Goal: Task Accomplishment & Management: Manage account settings

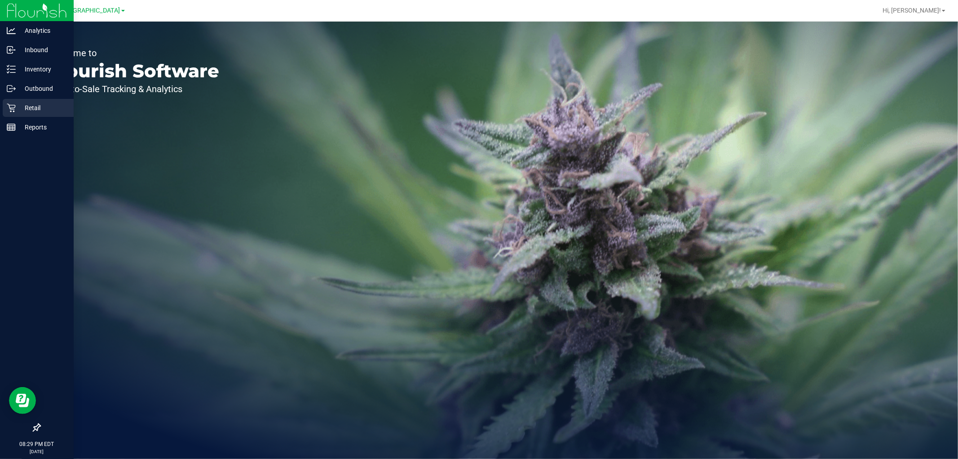
click at [37, 108] on p "Retail" at bounding box center [43, 107] width 54 height 11
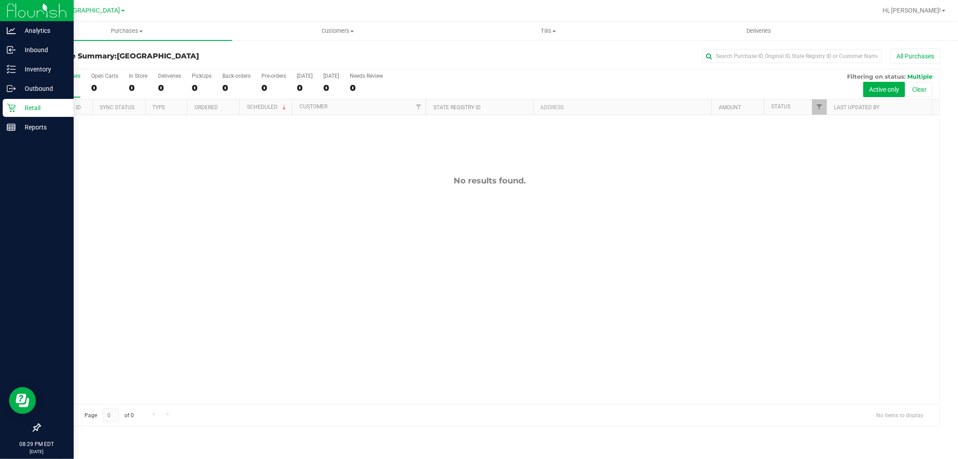
click at [50, 114] on div "Retail" at bounding box center [38, 108] width 71 height 18
click at [35, 61] on div "Inventory" at bounding box center [38, 69] width 71 height 18
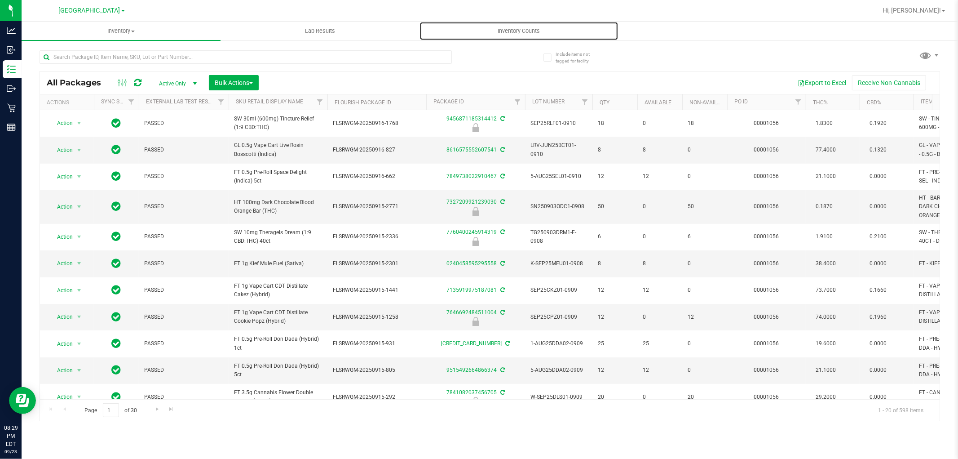
click at [523, 33] on span "Inventory Counts" at bounding box center [519, 31] width 67 height 8
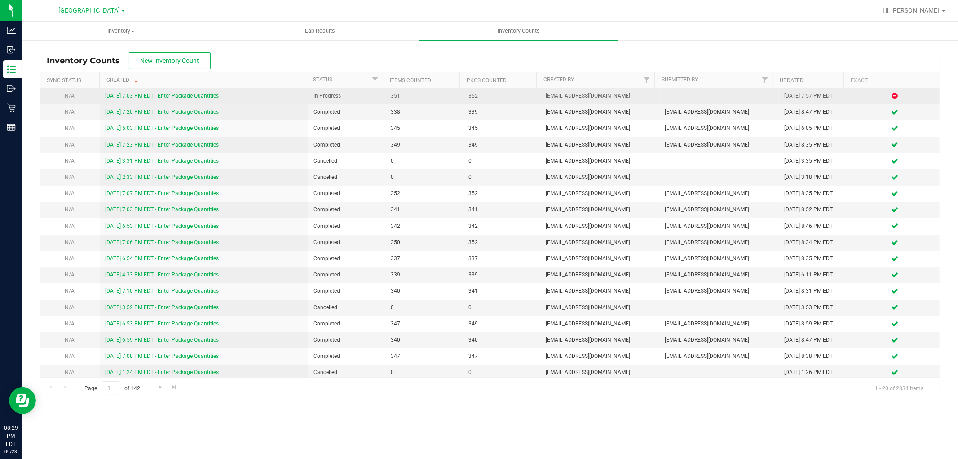
click at [187, 96] on link "[DATE] 7:03 PM EDT - Enter Package Quantities" at bounding box center [162, 96] width 114 height 6
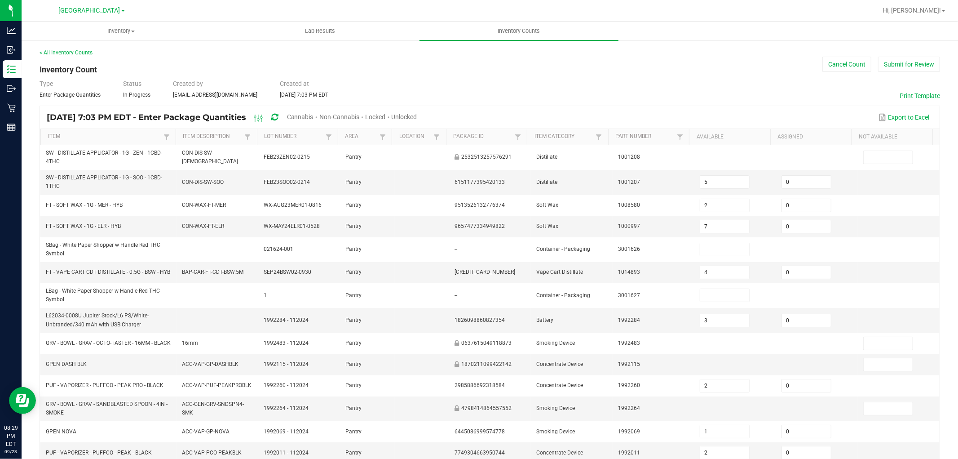
click at [314, 115] on span "Cannabis" at bounding box center [300, 116] width 27 height 7
type input "4"
type input "3"
type input "1"
type input "5"
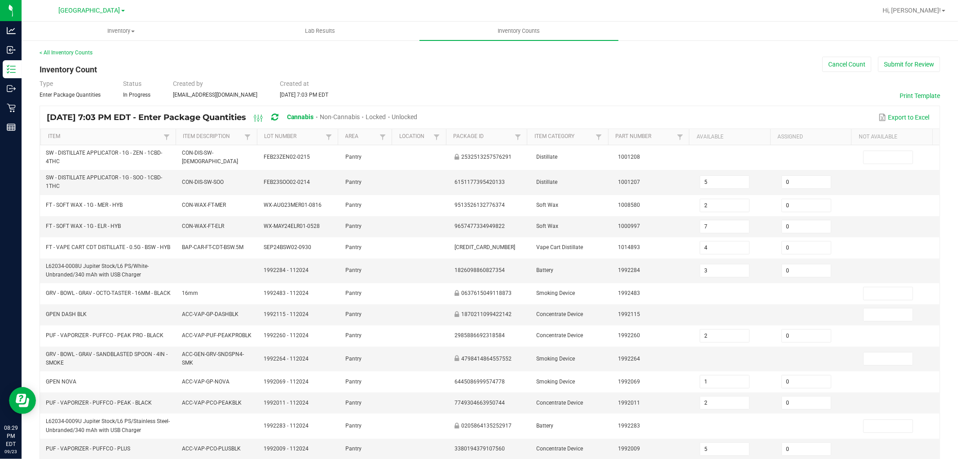
click at [418, 115] on span "Unlocked" at bounding box center [405, 116] width 26 height 7
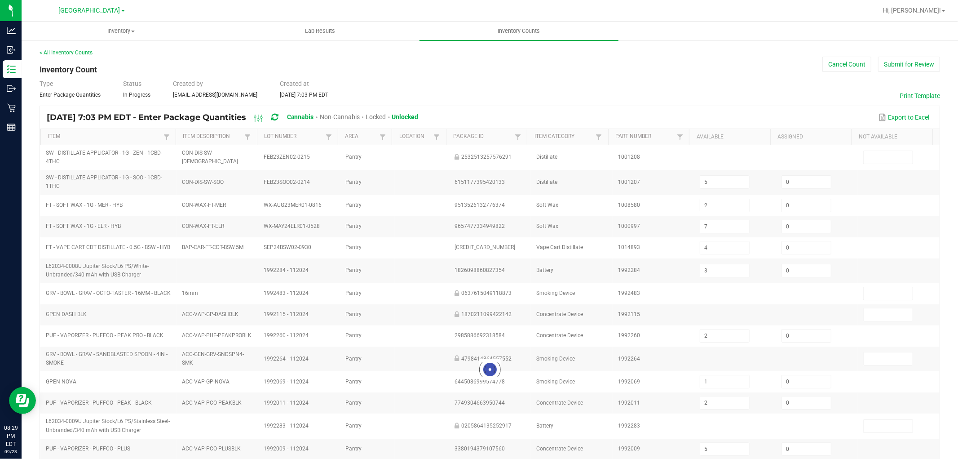
type input "2"
type input "7"
type input "4"
type input "3"
type input "2"
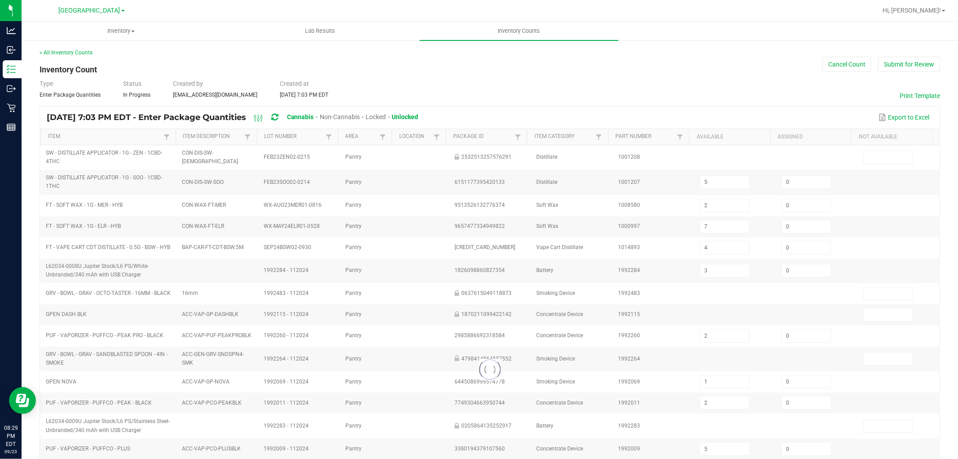
type input "5"
type input "34"
type input "5"
type input "3"
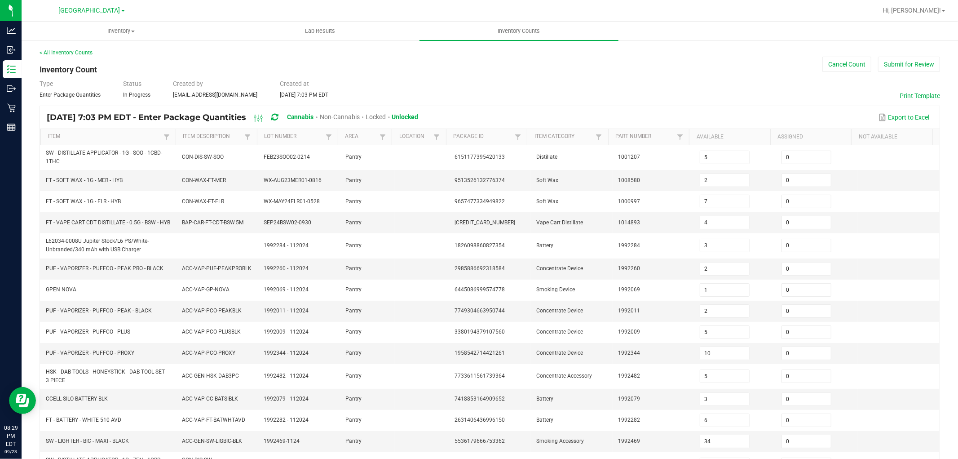
click at [698, 81] on div "Type Enter Package Quantities Status In Progress Created by [EMAIL_ADDRESS][DOM…" at bounding box center [490, 89] width 901 height 20
click at [911, 60] on button "Submit for Review" at bounding box center [909, 64] width 62 height 15
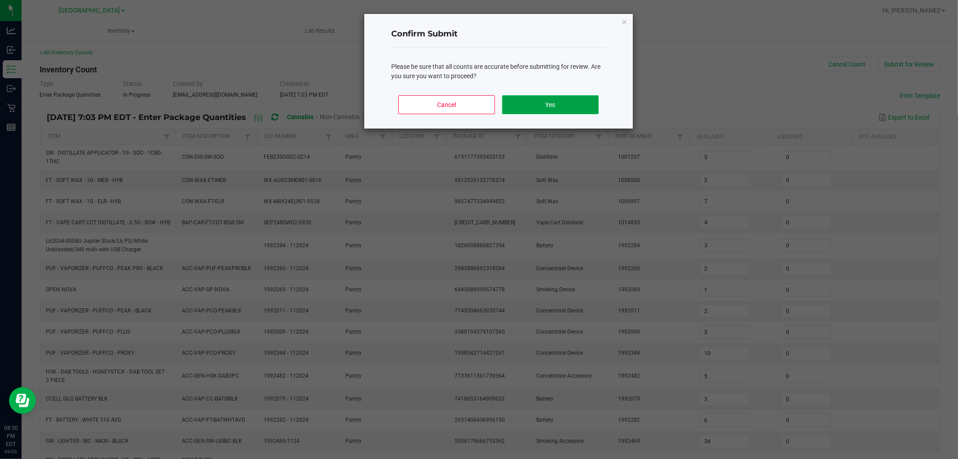
click at [560, 101] on button "Yes" at bounding box center [550, 104] width 97 height 19
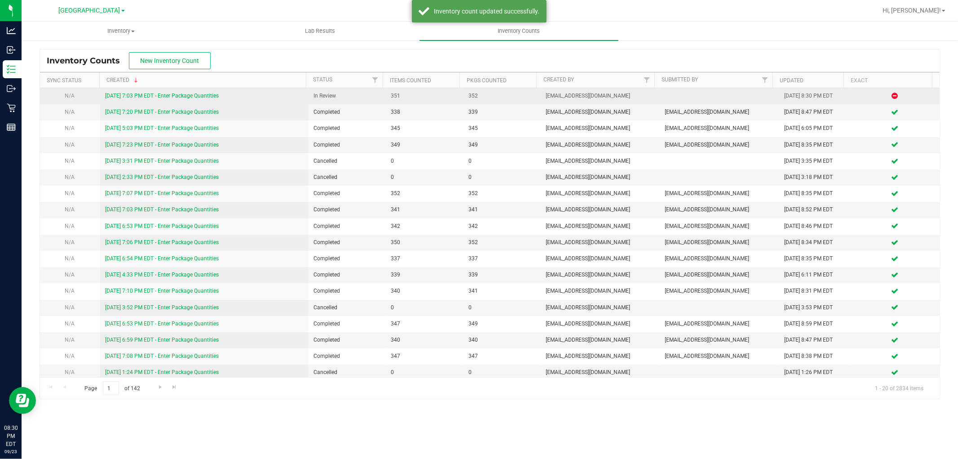
click at [187, 97] on link "[DATE] 7:03 PM EDT - Enter Package Quantities" at bounding box center [162, 96] width 114 height 6
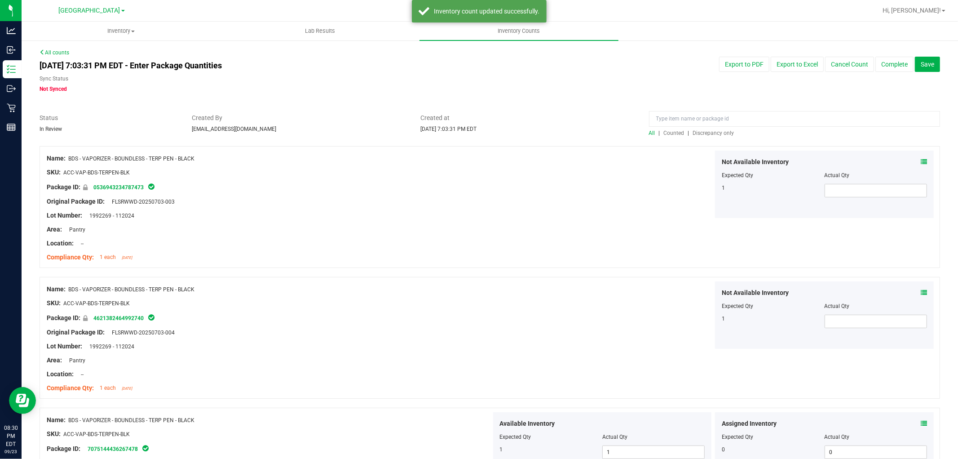
click at [705, 133] on span "Discrepancy only" at bounding box center [713, 133] width 41 height 6
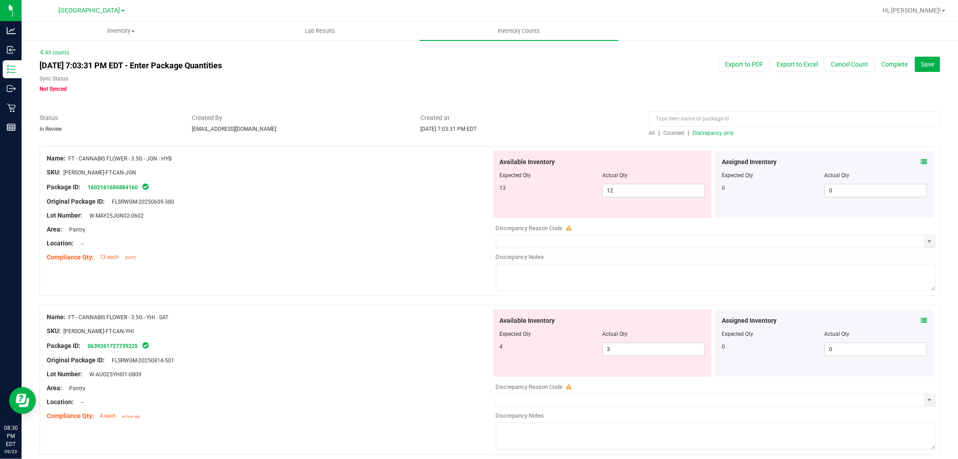
click at [921, 160] on icon at bounding box center [924, 162] width 6 height 6
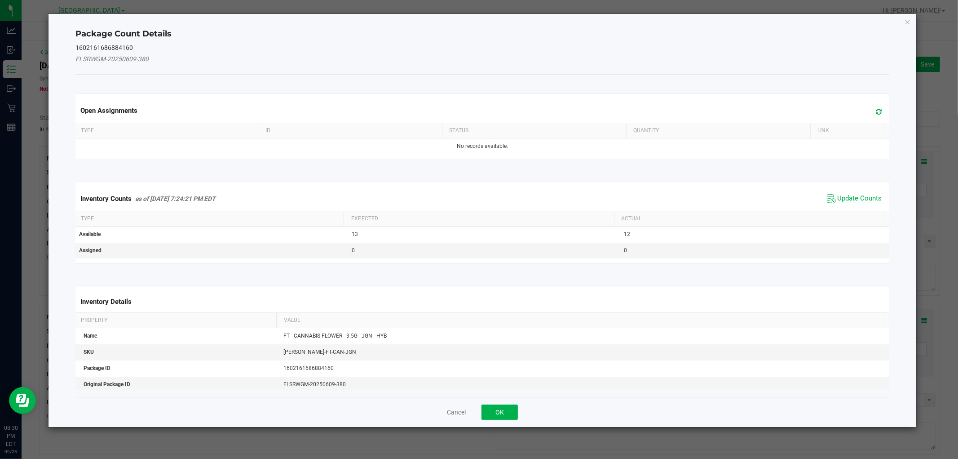
click at [859, 196] on span "Update Counts" at bounding box center [860, 198] width 44 height 9
click at [859, 196] on div "Inventory Counts as of [DATE] 7:24:21 PM EDT Update Counts" at bounding box center [482, 197] width 817 height 23
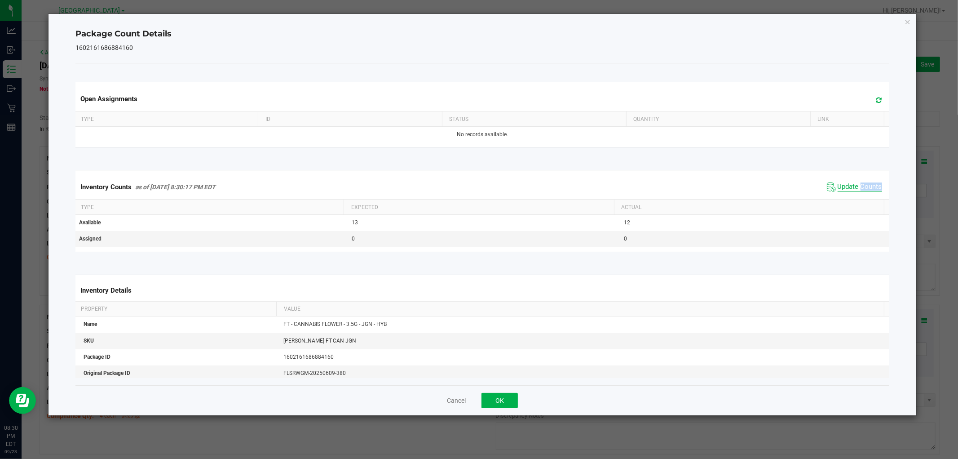
click at [859, 192] on span "Update Counts" at bounding box center [855, 186] width 60 height 13
click at [860, 185] on span "Update Counts" at bounding box center [860, 186] width 44 height 9
click at [860, 181] on span "Update Counts" at bounding box center [856, 186] width 58 height 13
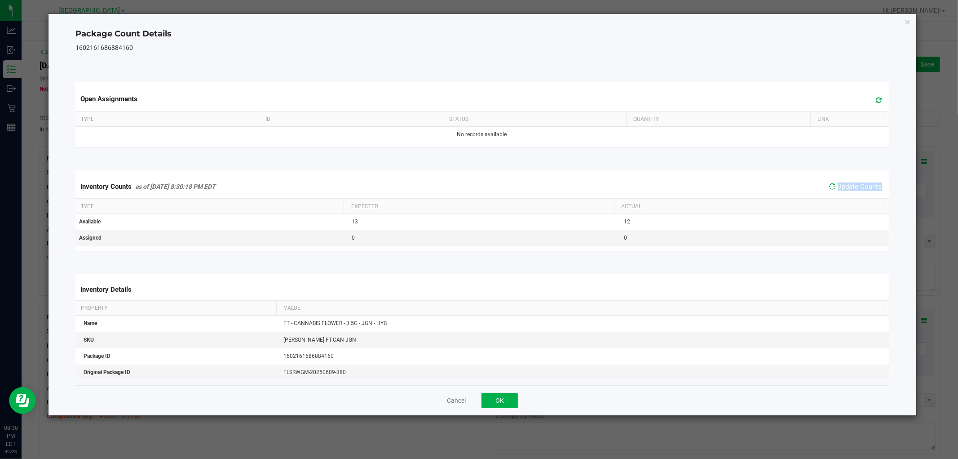
click at [860, 180] on span "Update Counts" at bounding box center [856, 186] width 58 height 13
click at [860, 180] on span "Update Counts" at bounding box center [855, 186] width 60 height 13
click at [502, 398] on button "OK" at bounding box center [500, 400] width 36 height 15
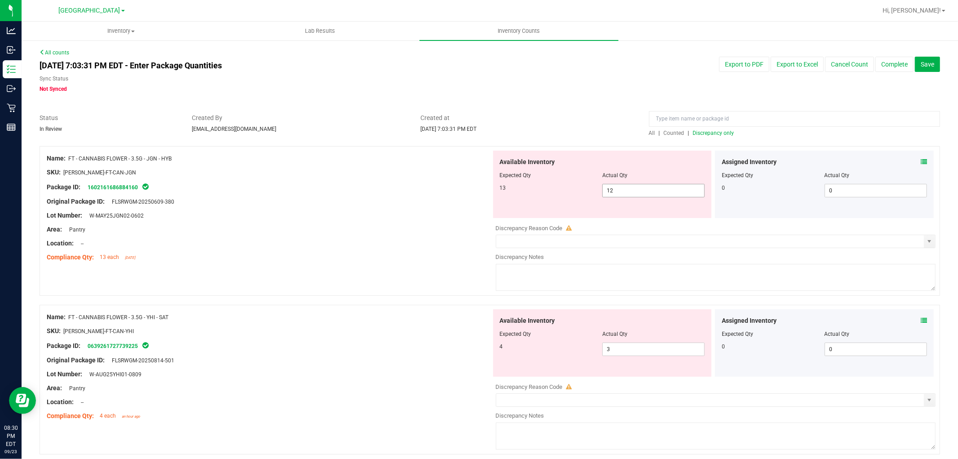
click at [667, 188] on span "12 12" at bounding box center [654, 190] width 102 height 13
click at [667, 188] on input "12" at bounding box center [654, 190] width 102 height 13
type input "13"
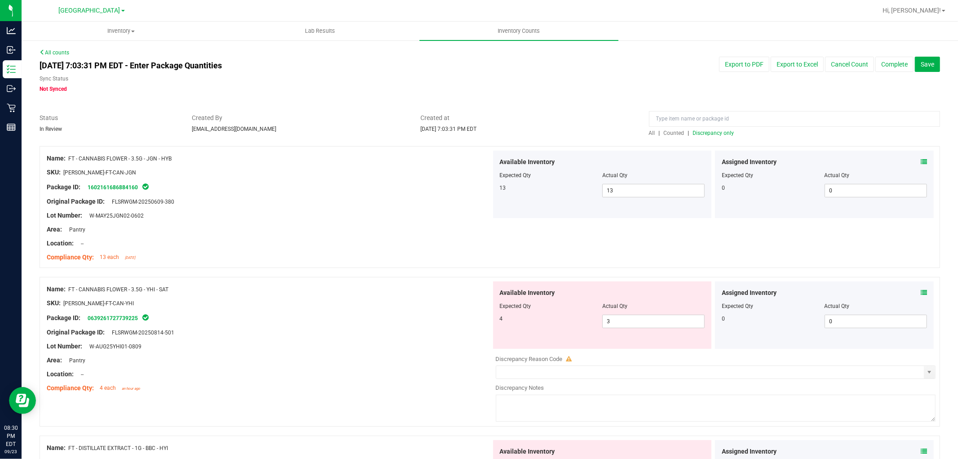
click at [921, 293] on icon at bounding box center [924, 292] width 6 height 6
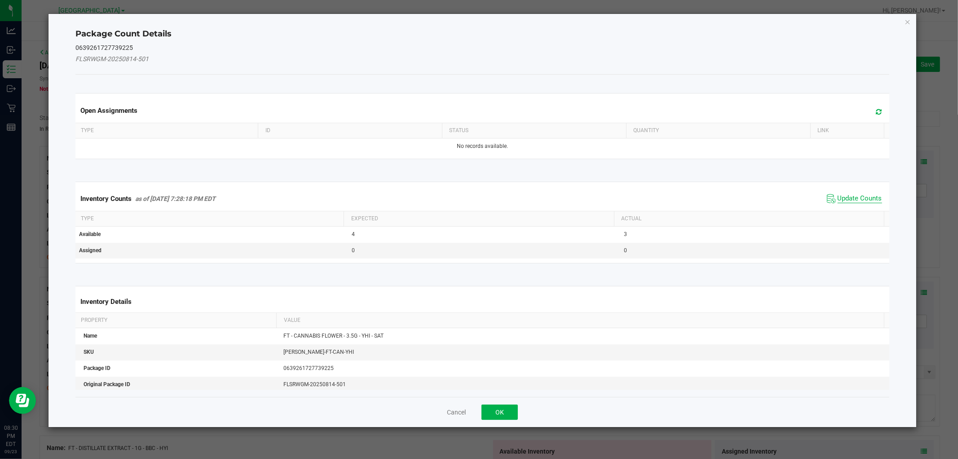
click at [852, 195] on span "Update Counts" at bounding box center [860, 198] width 44 height 9
click at [852, 195] on div "Inventory Counts as of [DATE] 7:28:18 PM EDT Update Counts" at bounding box center [482, 198] width 817 height 24
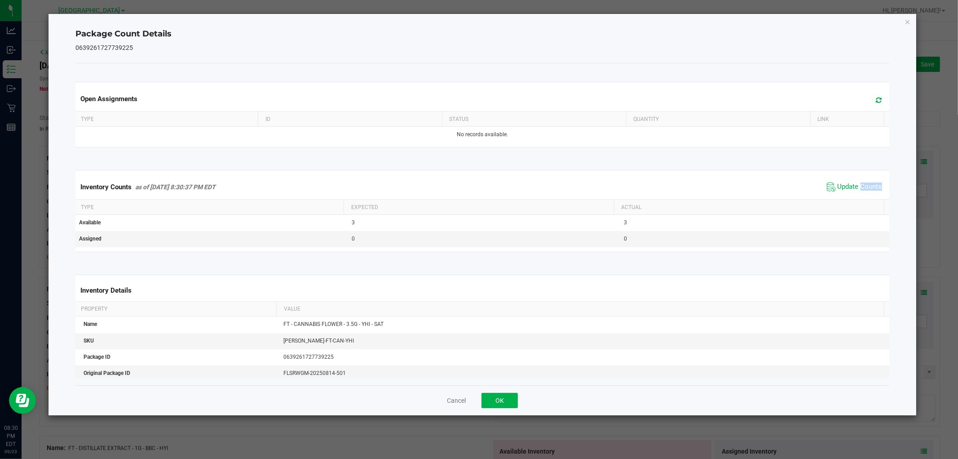
click at [854, 195] on div "Inventory Counts as of [DATE] 8:30:37 PM EDT Update Counts" at bounding box center [482, 187] width 817 height 24
click at [855, 193] on span "Update Counts" at bounding box center [855, 186] width 60 height 13
click at [856, 191] on span "Update Counts" at bounding box center [856, 186] width 58 height 13
click at [856, 190] on span "Update Counts" at bounding box center [860, 186] width 44 height 8
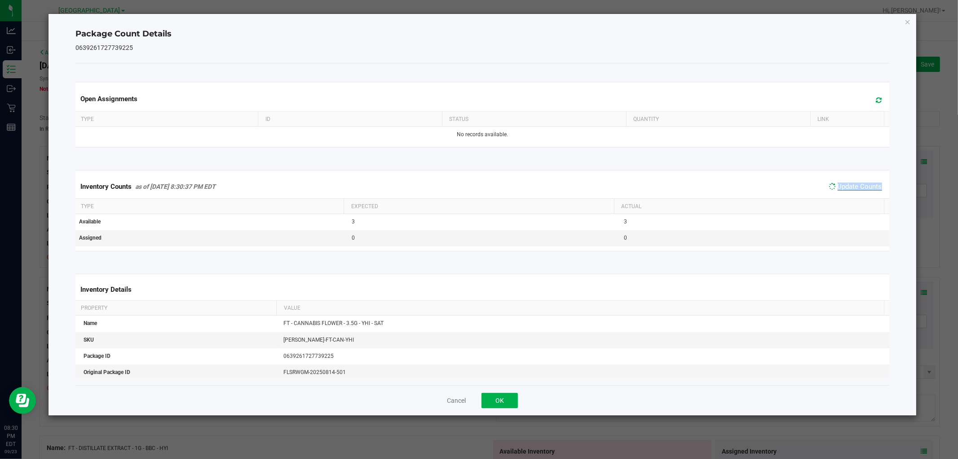
click at [856, 190] on span "Update Counts" at bounding box center [860, 186] width 44 height 8
click at [492, 393] on button "OK" at bounding box center [500, 400] width 36 height 15
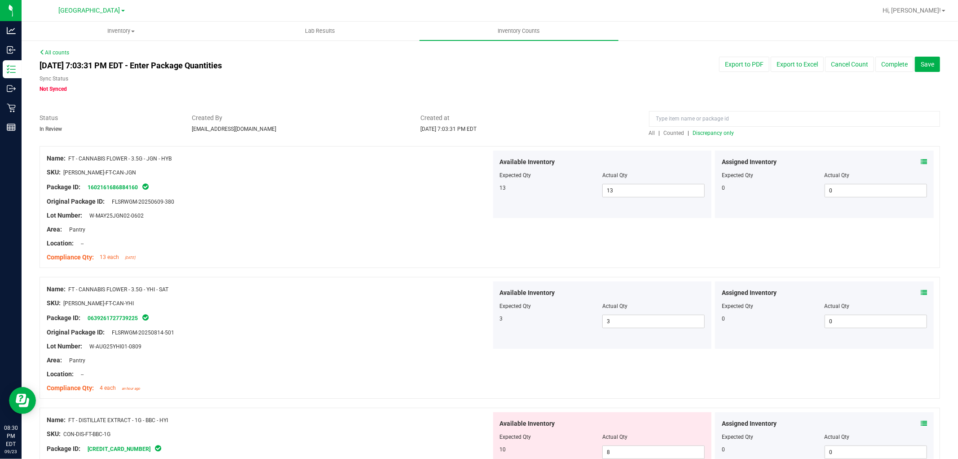
scroll to position [150, 0]
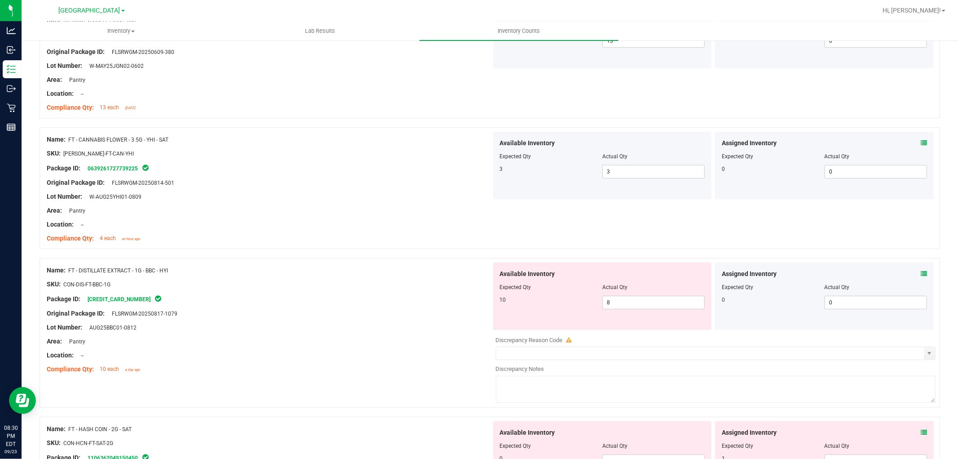
click at [921, 273] on icon at bounding box center [924, 274] width 6 height 6
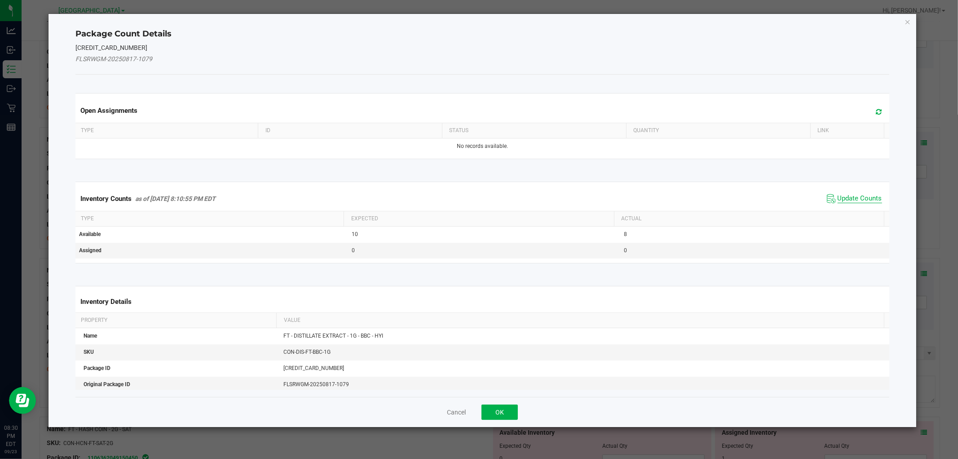
click at [872, 196] on span "Update Counts" at bounding box center [860, 198] width 44 height 9
click at [872, 196] on span "Update Counts" at bounding box center [860, 198] width 44 height 8
click at [872, 195] on div "Inventory Counts as of [DATE] 8:10:55 PM EDT Update Counts" at bounding box center [482, 197] width 817 height 23
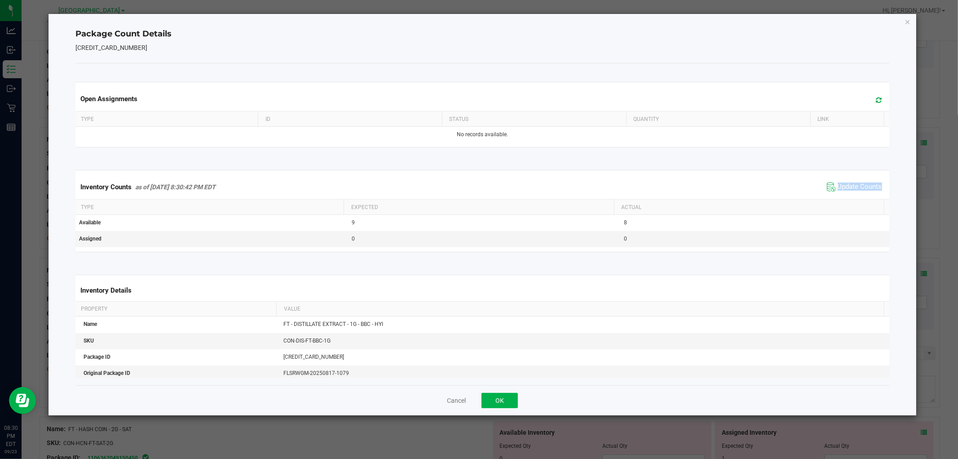
click at [872, 194] on div "Inventory Counts as of [DATE] 8:30:42 PM EDT Update Counts" at bounding box center [482, 187] width 817 height 24
click at [872, 194] on span "Update Counts" at bounding box center [855, 186] width 60 height 13
click at [871, 191] on span "Update Counts" at bounding box center [860, 186] width 44 height 9
click at [871, 191] on span "Update Counts" at bounding box center [855, 186] width 60 height 13
click at [868, 186] on span "Update Counts" at bounding box center [860, 186] width 44 height 9
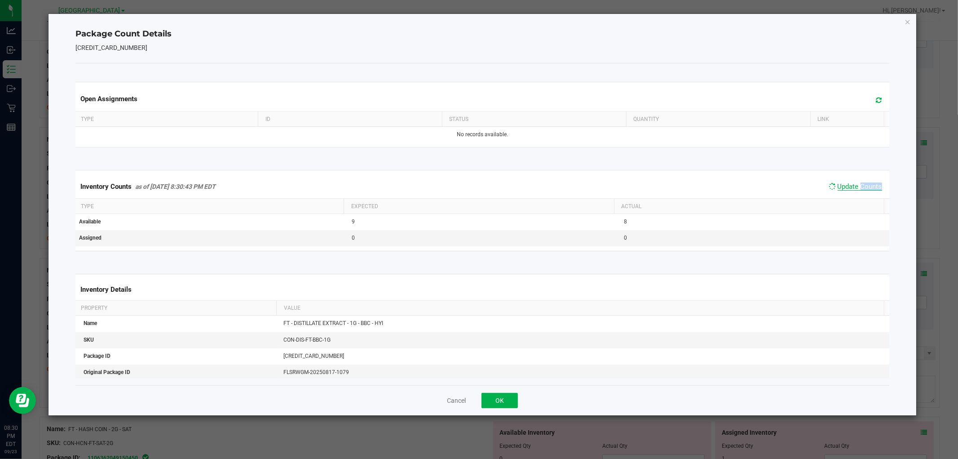
click at [868, 186] on span "Update Counts" at bounding box center [860, 186] width 44 height 8
click at [867, 185] on span "Update Counts" at bounding box center [860, 186] width 44 height 8
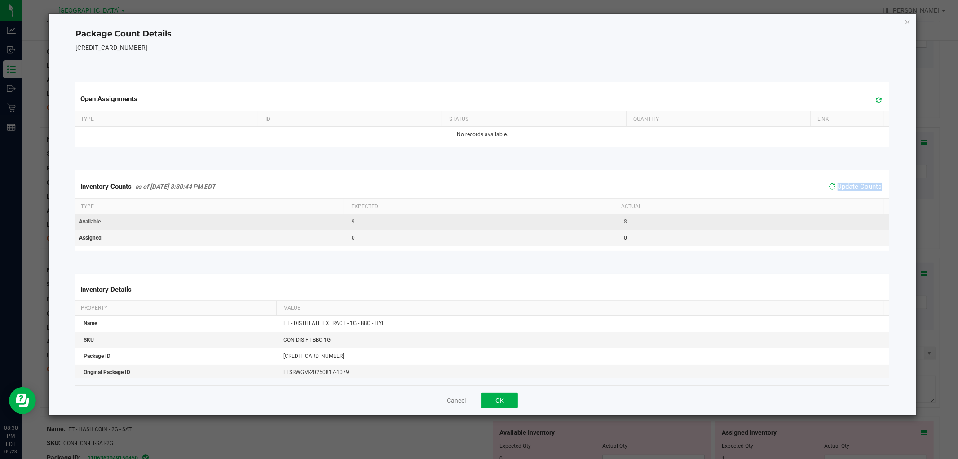
drag, startPoint x: 867, startPoint y: 185, endPoint x: 733, endPoint y: 219, distance: 138.2
click at [867, 184] on span "Update Counts" at bounding box center [860, 186] width 44 height 8
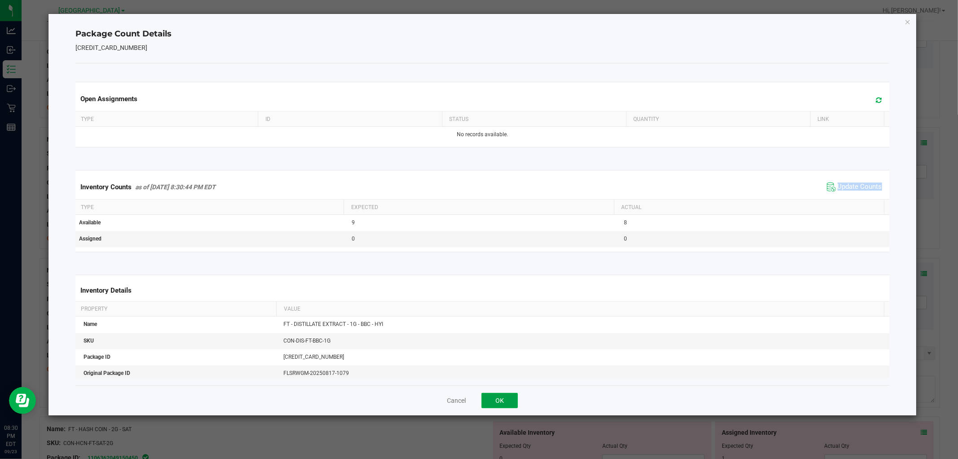
click at [492, 403] on button "OK" at bounding box center [500, 400] width 36 height 15
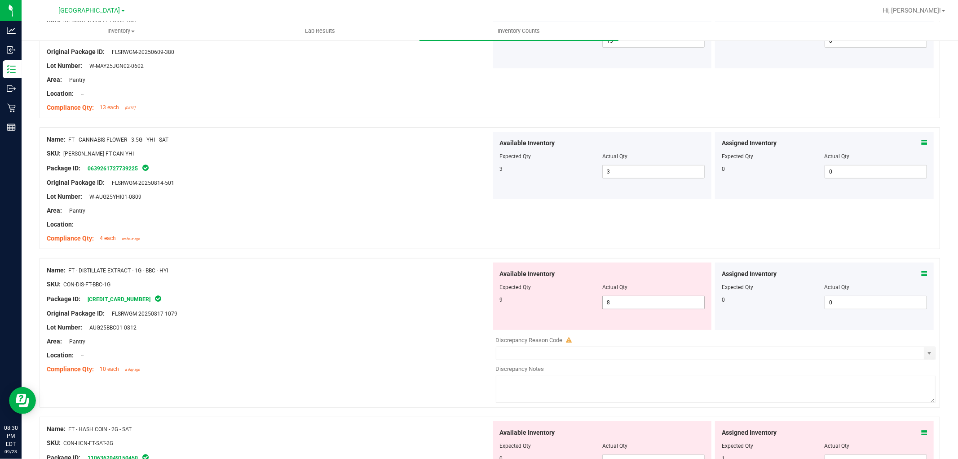
click at [616, 306] on span "8 8" at bounding box center [654, 302] width 102 height 13
click at [616, 306] on input "8" at bounding box center [654, 302] width 102 height 13
type input "9"
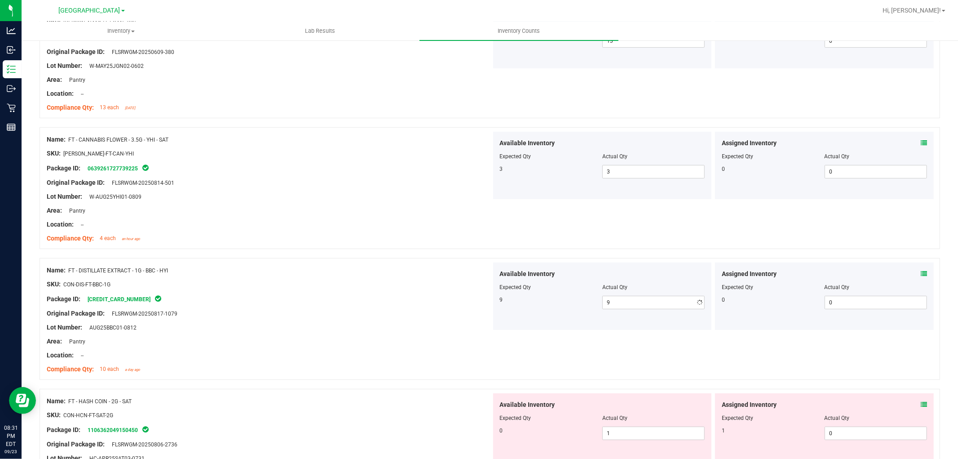
click at [616, 237] on div "Name: FT - CANNABIS FLOWER - 3.5G - YHI - SAT SKU: [PERSON_NAME]-FT-CAN-YHI Pac…" at bounding box center [490, 188] width 901 height 122
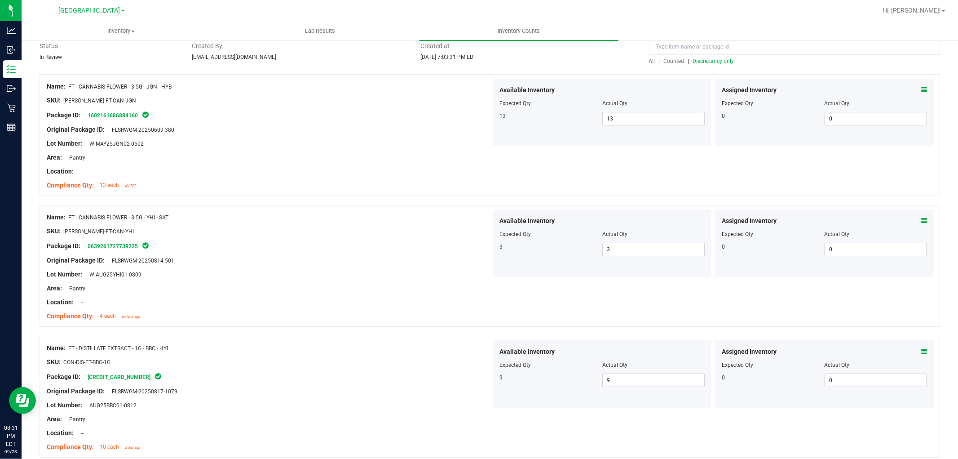
scroll to position [0, 0]
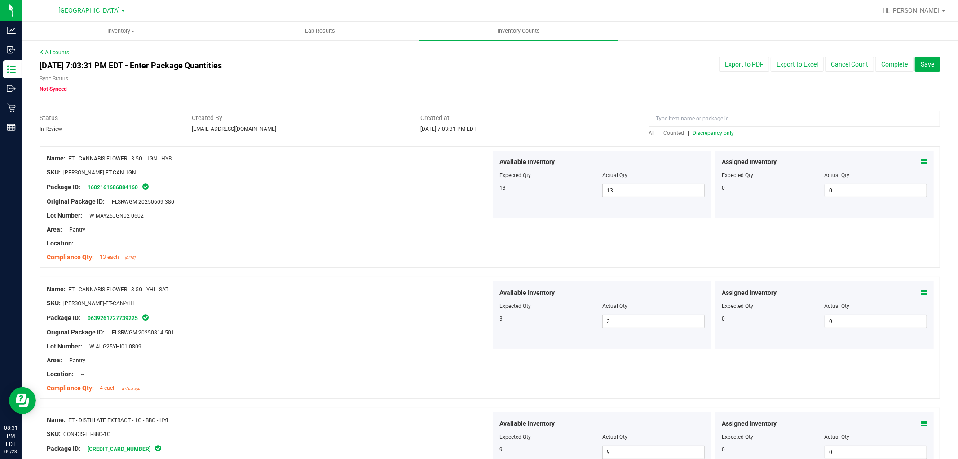
click at [717, 133] on span "Discrepancy only" at bounding box center [713, 133] width 41 height 6
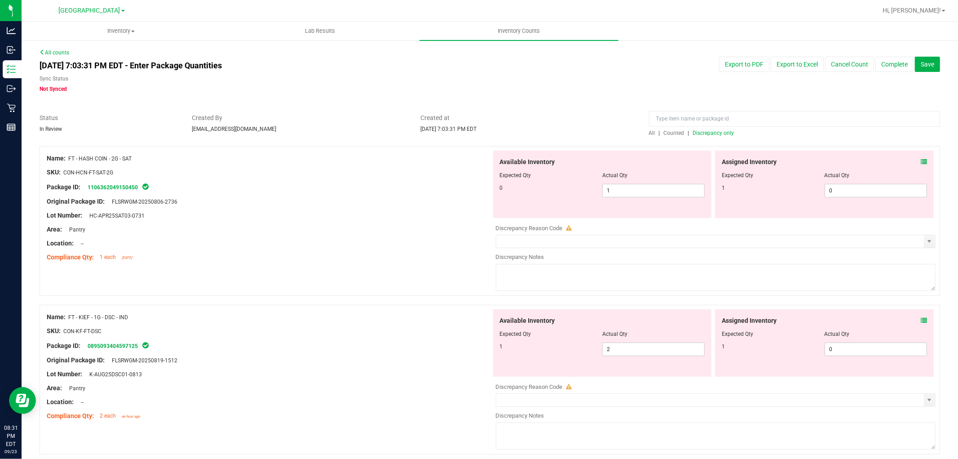
click at [706, 134] on span "Discrepancy only" at bounding box center [713, 133] width 41 height 6
click at [921, 159] on icon at bounding box center [924, 162] width 6 height 6
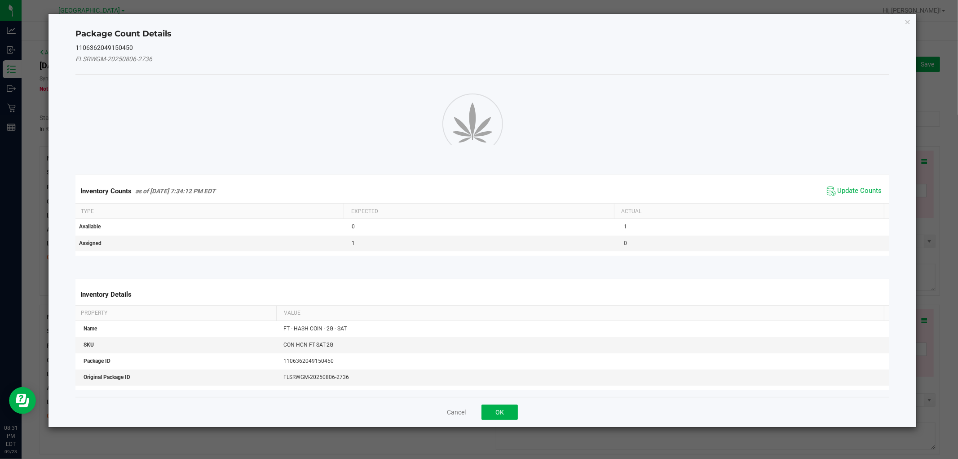
click at [918, 159] on ngb-modal-window "Package Count Details 1106362049150450 FLSRWGM-20250806-2736 Inventory Counts a…" at bounding box center [482, 229] width 965 height 459
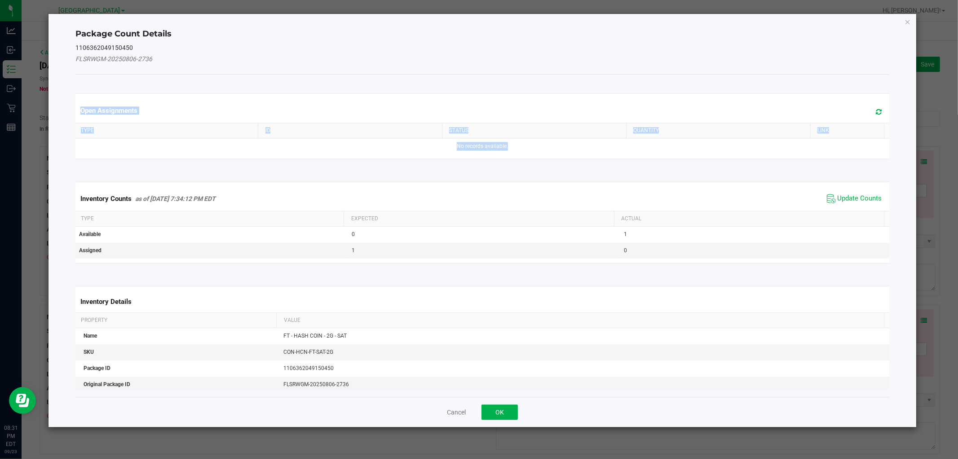
click at [918, 159] on ngb-modal-window "Package Count Details 1106362049150450 FLSRWGM-20250806-2736 Open Assignments T…" at bounding box center [482, 229] width 965 height 459
click at [867, 198] on span "Update Counts" at bounding box center [860, 198] width 44 height 9
click at [867, 198] on div "Inventory Counts as of [DATE] 7:34:12 PM EDT Update Counts" at bounding box center [482, 198] width 817 height 24
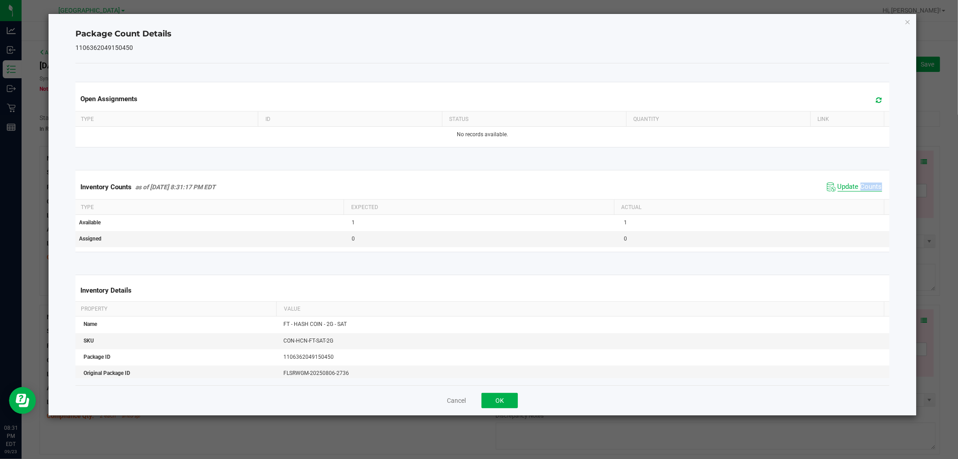
click at [867, 187] on span "Update Counts" at bounding box center [860, 186] width 44 height 9
drag, startPoint x: 863, startPoint y: 182, endPoint x: 590, endPoint y: 310, distance: 302.1
click at [857, 185] on span "Update Counts" at bounding box center [860, 186] width 44 height 8
click at [506, 409] on div "Cancel OK" at bounding box center [482, 400] width 814 height 30
click at [507, 402] on button "OK" at bounding box center [500, 400] width 36 height 15
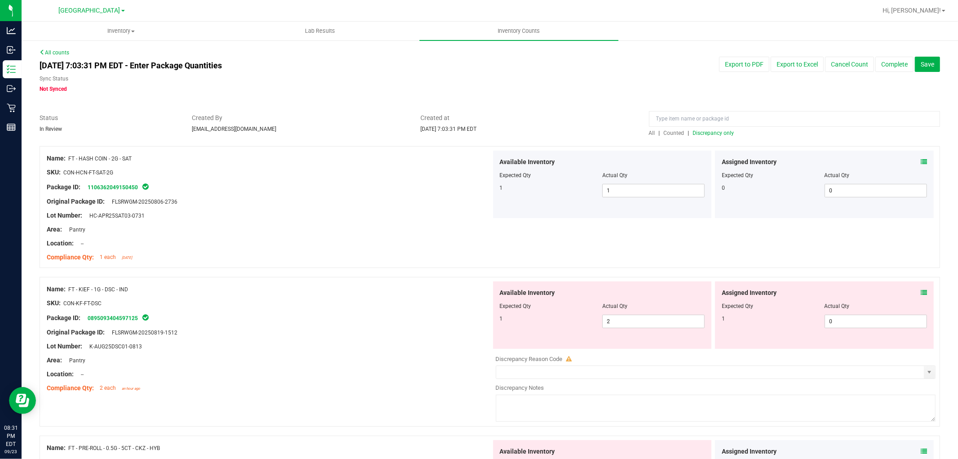
click at [921, 290] on icon at bounding box center [924, 292] width 6 height 6
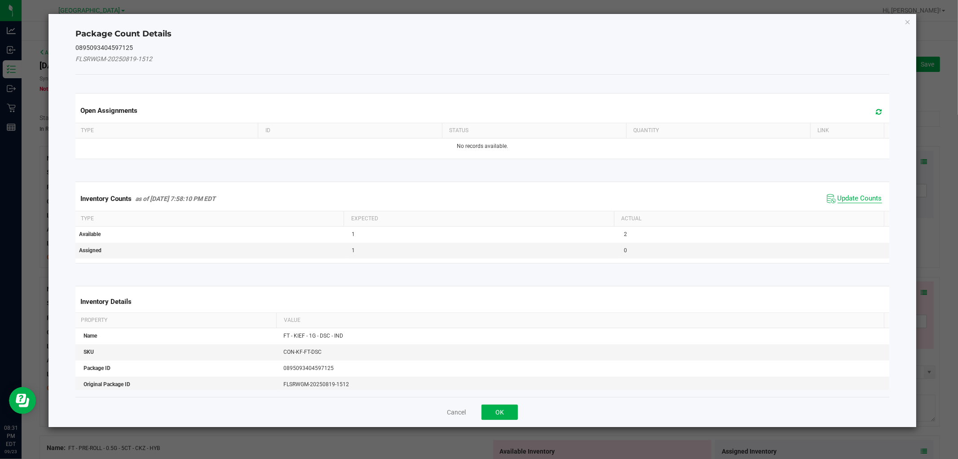
click at [838, 201] on span "Update Counts" at bounding box center [860, 198] width 44 height 9
click at [838, 196] on div "Inventory Counts as of [DATE] 7:58:10 PM EDT Update Counts" at bounding box center [482, 197] width 817 height 23
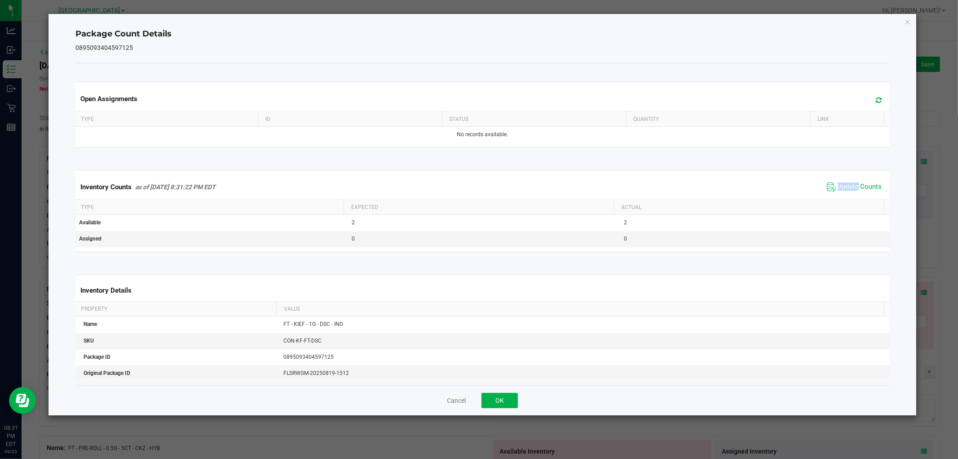
click at [839, 192] on span "Update Counts" at bounding box center [855, 186] width 60 height 13
click at [839, 187] on span "Update Counts" at bounding box center [860, 186] width 44 height 9
click at [515, 402] on button "OK" at bounding box center [500, 400] width 36 height 15
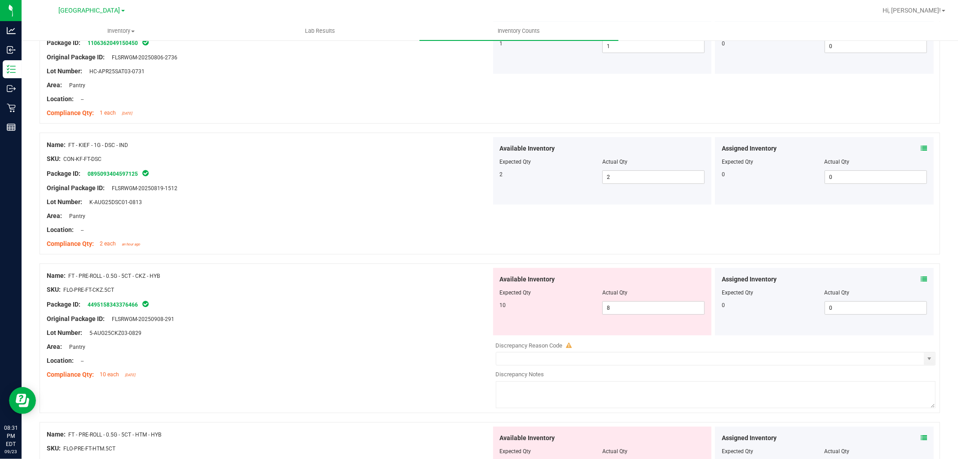
scroll to position [200, 0]
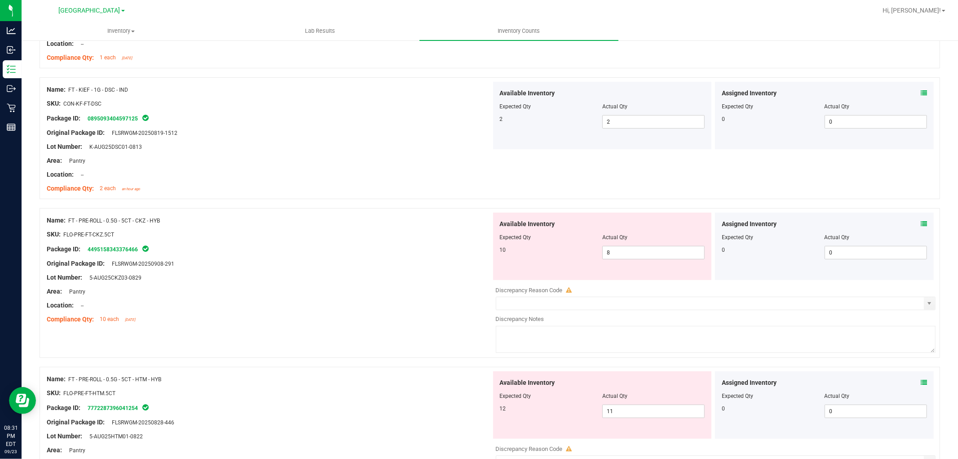
click at [921, 219] on span at bounding box center [924, 223] width 6 height 9
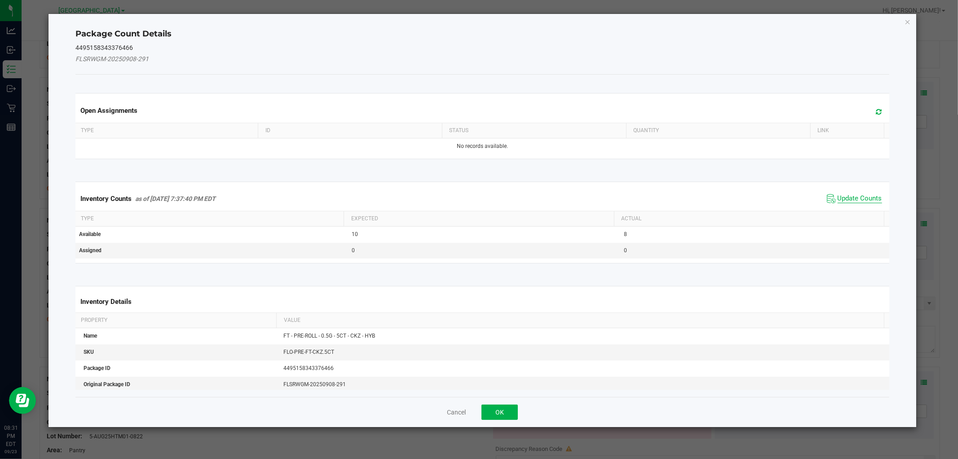
click at [864, 197] on span "Update Counts" at bounding box center [860, 198] width 44 height 9
click at [864, 197] on div "Inventory Counts as of [DATE] 7:37:40 PM EDT Update Counts" at bounding box center [482, 197] width 817 height 23
click at [864, 194] on div "Inventory Counts as of [DATE] 7:37:40 PM EDT Update Counts" at bounding box center [482, 197] width 817 height 23
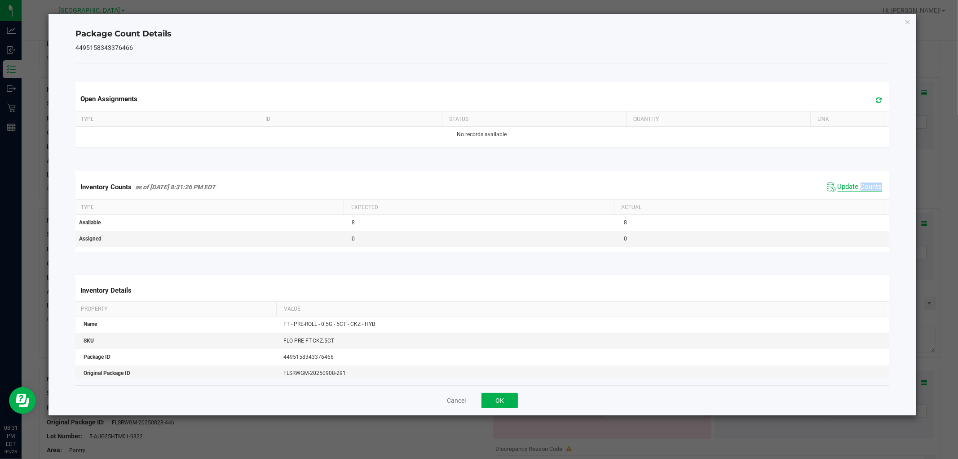
click at [864, 191] on span "Update Counts" at bounding box center [860, 186] width 44 height 9
click at [863, 190] on span "Update Counts" at bounding box center [860, 186] width 44 height 8
click at [514, 395] on button "OK" at bounding box center [500, 400] width 36 height 15
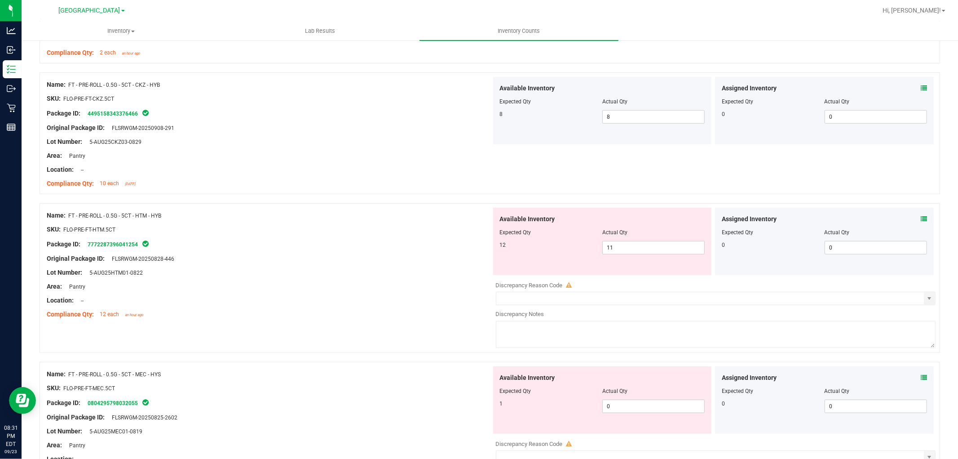
scroll to position [349, 0]
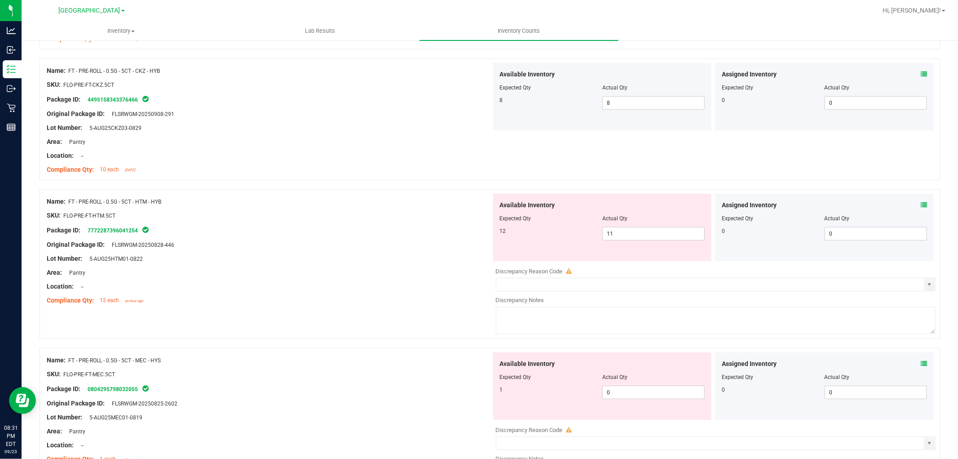
click at [921, 204] on icon at bounding box center [924, 205] width 6 height 6
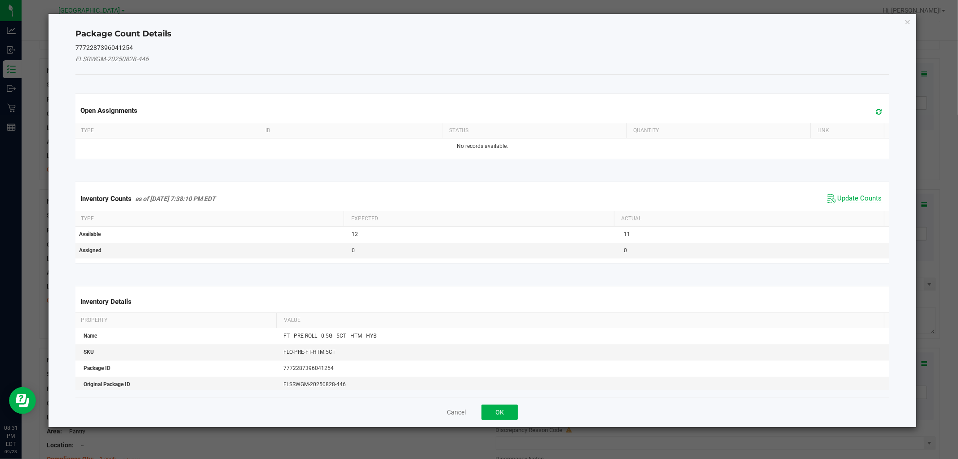
click at [845, 194] on span "Update Counts" at bounding box center [860, 198] width 44 height 9
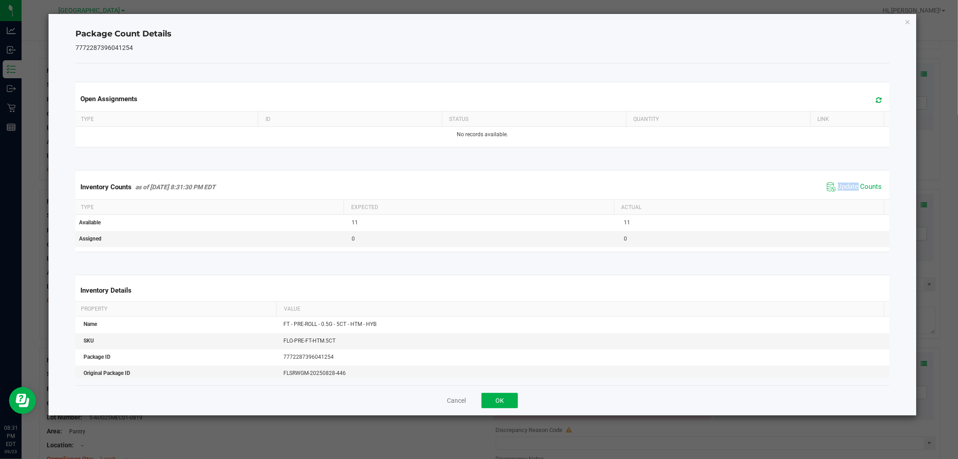
click at [846, 191] on span "Update Counts" at bounding box center [855, 186] width 60 height 13
click at [846, 190] on span "Update Counts" at bounding box center [860, 186] width 44 height 9
click at [846, 186] on span "Update Counts" at bounding box center [860, 186] width 44 height 9
click at [846, 186] on span "Update Counts" at bounding box center [860, 186] width 44 height 8
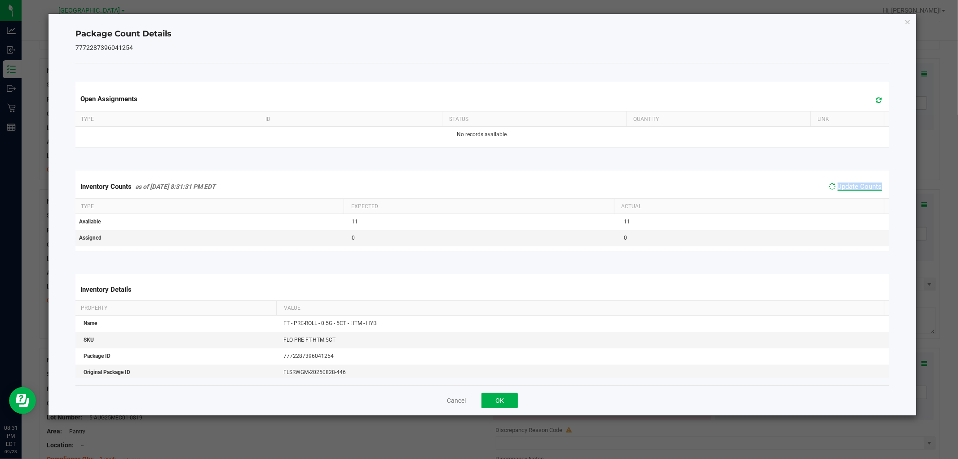
click at [846, 186] on span "Update Counts" at bounding box center [860, 186] width 44 height 8
click at [846, 184] on span "Update Counts" at bounding box center [860, 186] width 44 height 8
click at [506, 400] on button "OK" at bounding box center [500, 400] width 36 height 15
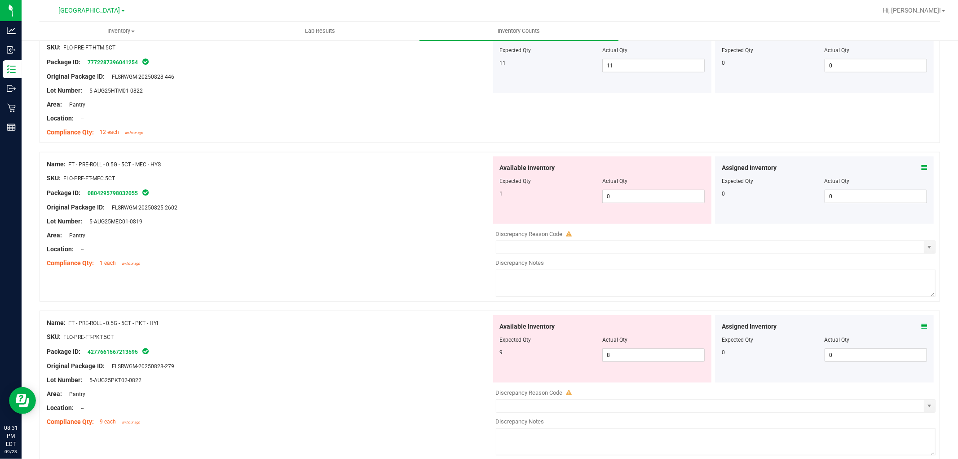
scroll to position [549, 0]
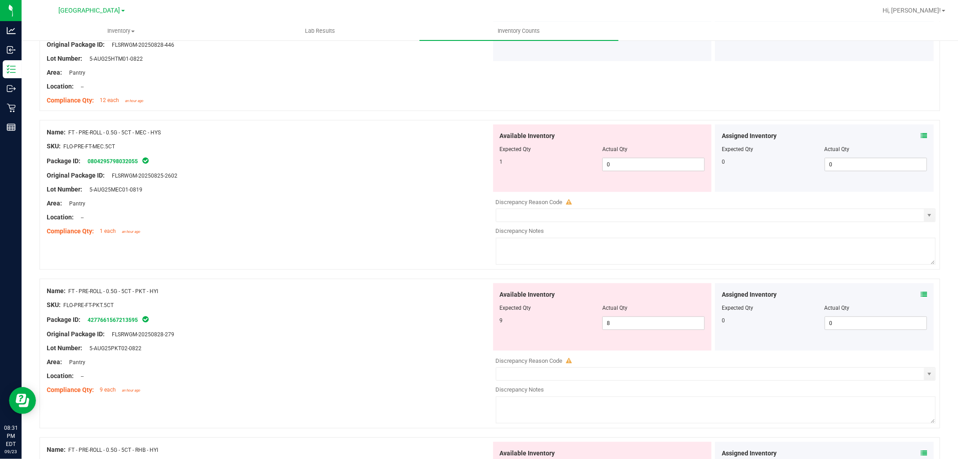
click at [921, 136] on icon at bounding box center [924, 136] width 6 height 6
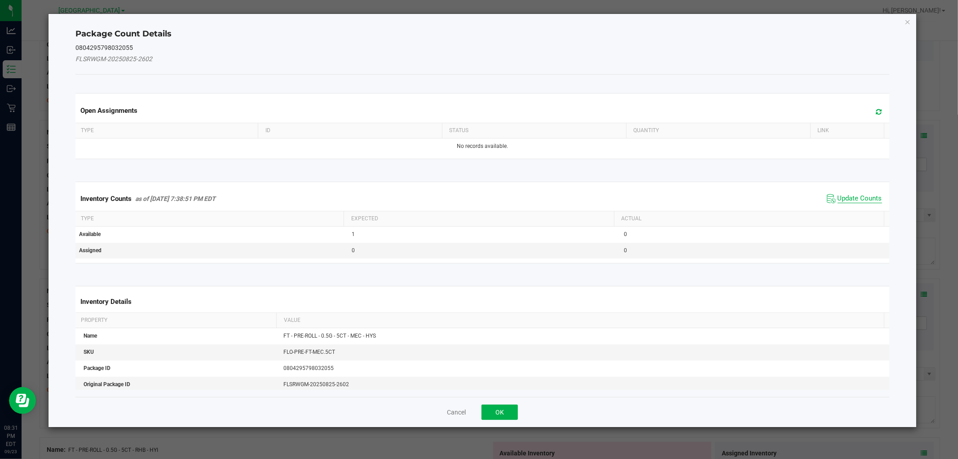
click at [860, 194] on span "Update Counts" at bounding box center [860, 198] width 44 height 9
click at [860, 194] on span "Update Counts" at bounding box center [856, 198] width 58 height 13
click at [860, 194] on span "Update Counts" at bounding box center [860, 198] width 44 height 8
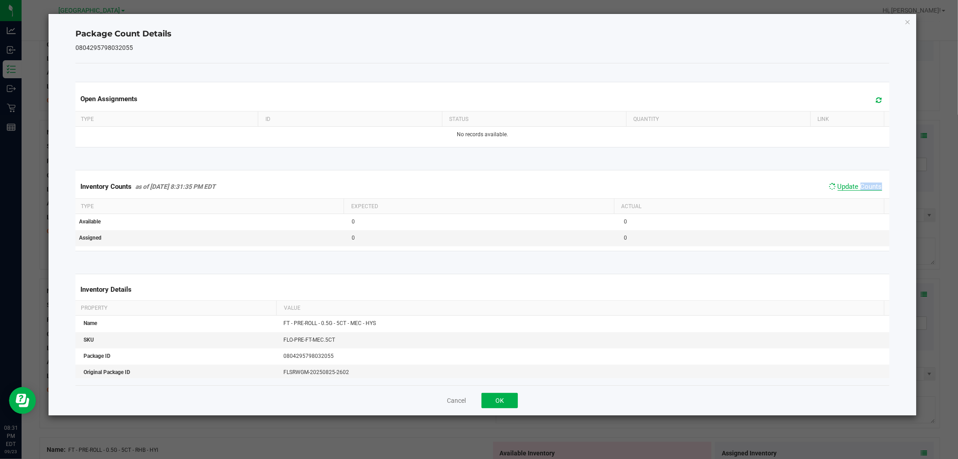
click at [860, 187] on span "Update Counts" at bounding box center [860, 186] width 44 height 8
click at [860, 184] on span "Update Counts" at bounding box center [860, 186] width 44 height 9
click at [860, 184] on span "Update Counts" at bounding box center [860, 186] width 44 height 8
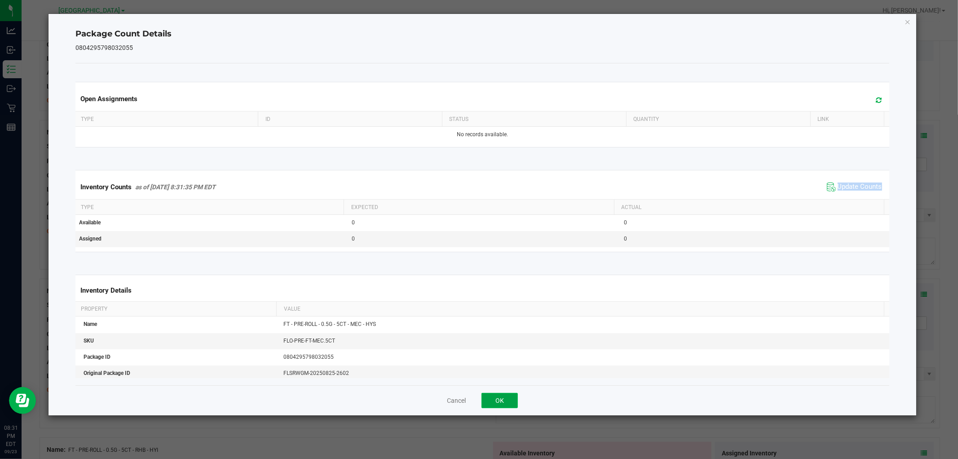
click at [509, 404] on button "OK" at bounding box center [500, 400] width 36 height 15
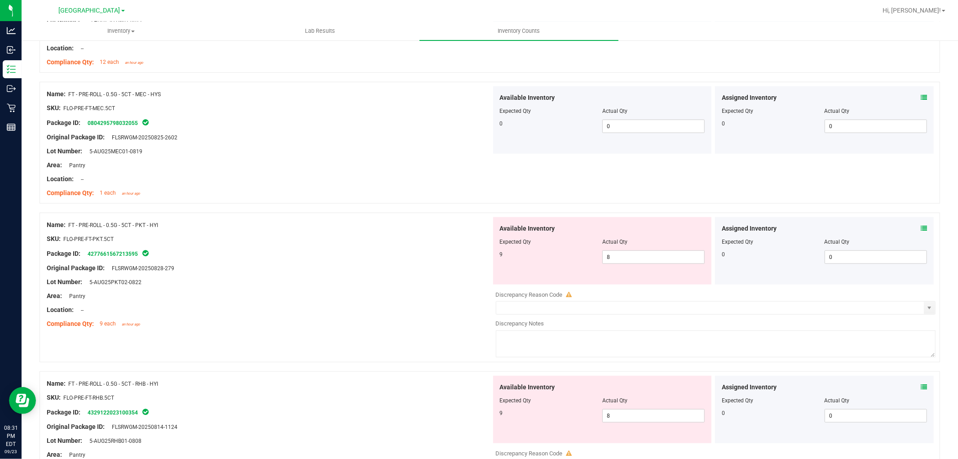
scroll to position [599, 0]
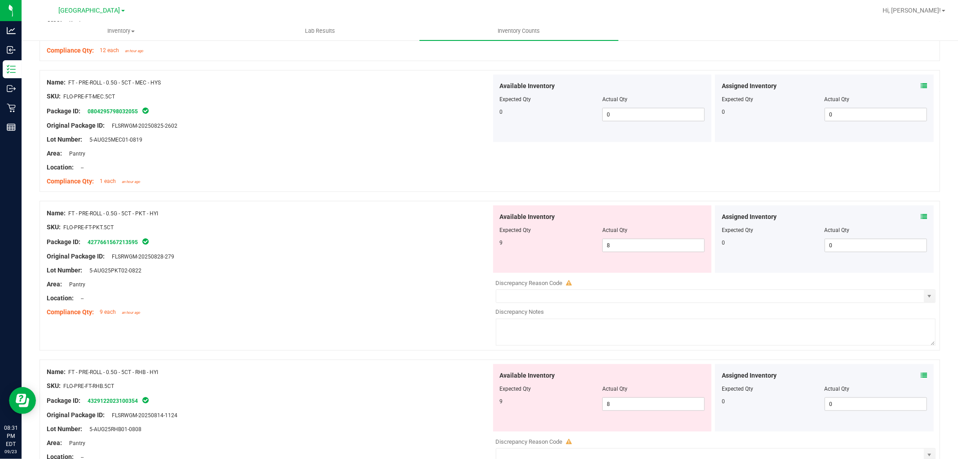
click at [920, 217] on div "Assigned Inventory Expected Qty Actual Qty 0 0 0" at bounding box center [824, 238] width 219 height 67
click at [921, 218] on icon at bounding box center [924, 216] width 6 height 6
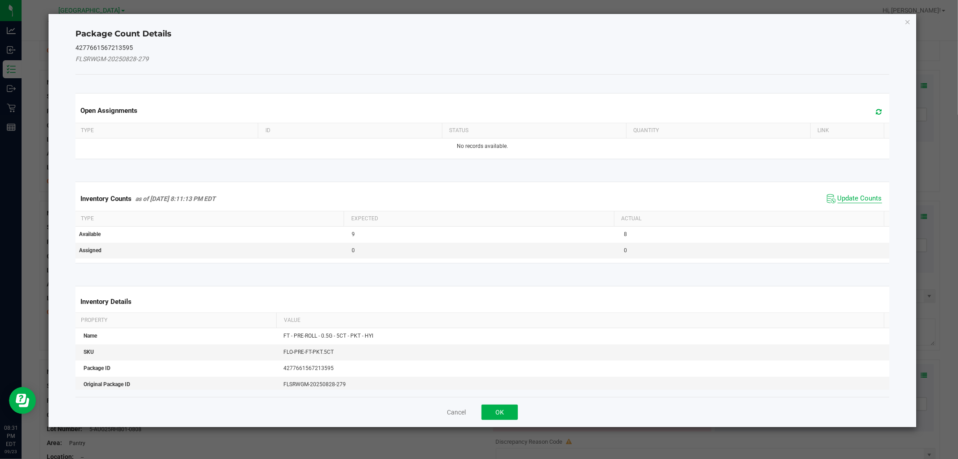
click at [866, 199] on span "Update Counts" at bounding box center [860, 198] width 44 height 9
click at [866, 199] on kendo-grid "Inventory Counts as of [DATE] 8:11:13 PM EDT Update Counts Type Expected Actual…" at bounding box center [482, 222] width 827 height 81
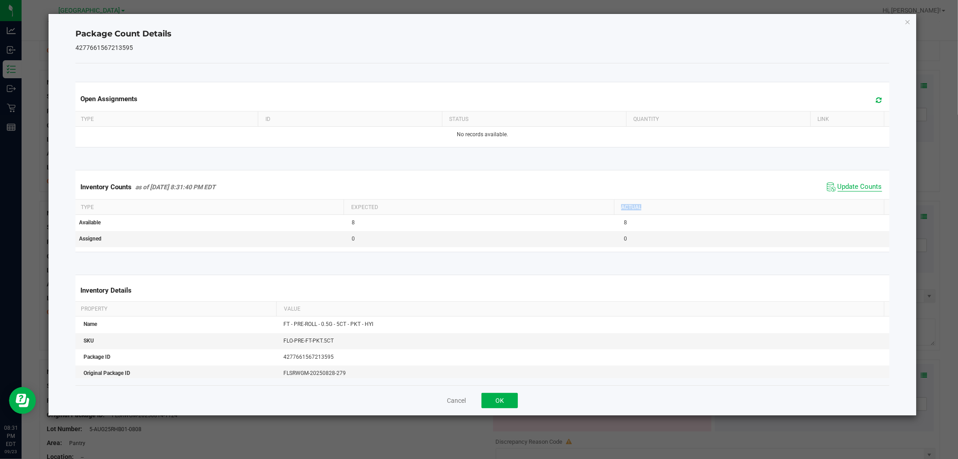
click at [866, 200] on th "Actual" at bounding box center [749, 207] width 270 height 15
click at [866, 196] on div "Inventory Counts as of [DATE] 8:31:40 PM EDT Update Counts" at bounding box center [482, 187] width 817 height 24
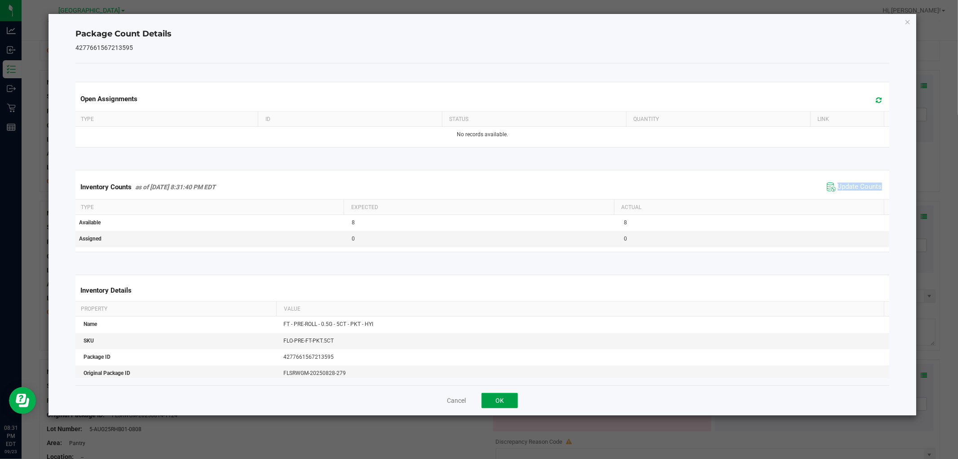
click at [513, 394] on button "OK" at bounding box center [500, 400] width 36 height 15
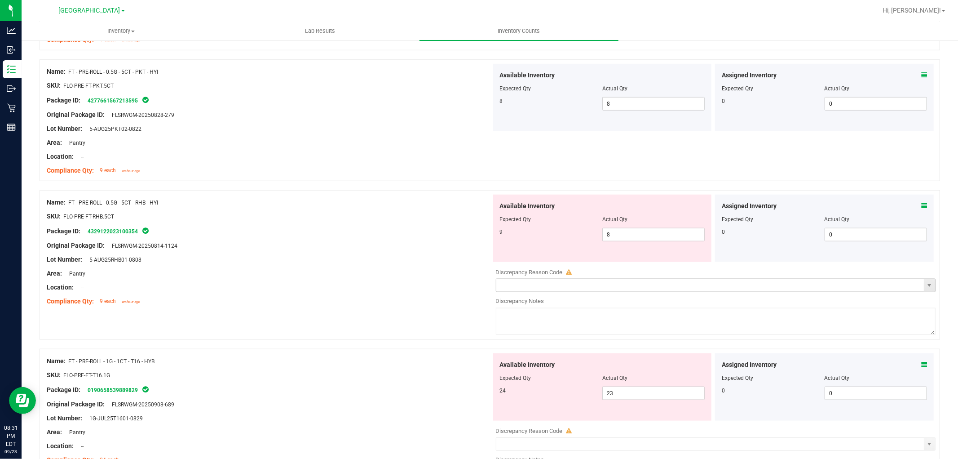
scroll to position [798, 0]
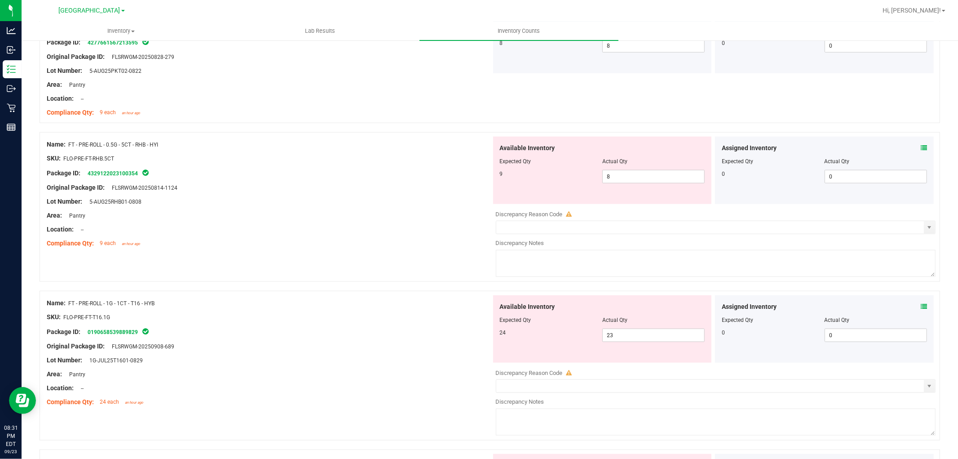
click at [921, 149] on icon at bounding box center [924, 148] width 6 height 6
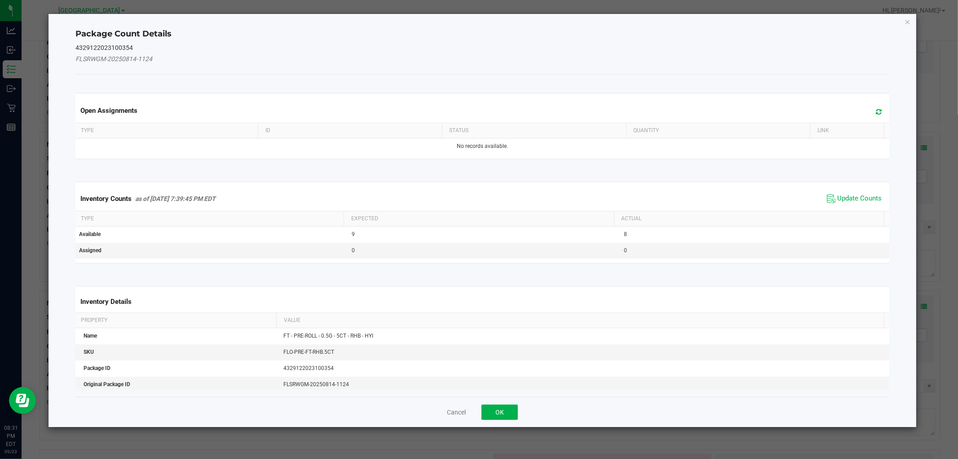
click at [853, 192] on span "Update Counts" at bounding box center [855, 198] width 60 height 13
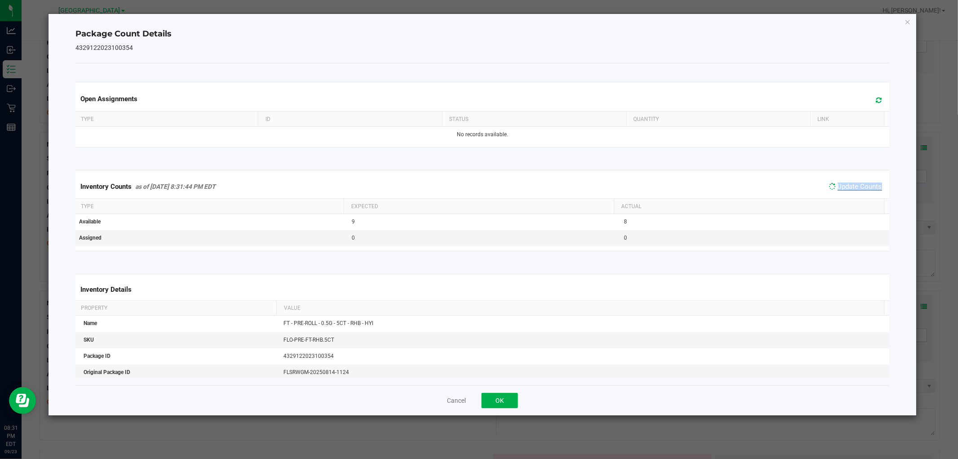
drag, startPoint x: 853, startPoint y: 192, endPoint x: 853, endPoint y: 183, distance: 8.5
click at [853, 191] on span "Update Counts" at bounding box center [856, 186] width 58 height 13
click at [853, 183] on span "Update Counts" at bounding box center [860, 186] width 44 height 9
click at [853, 183] on span "Update Counts" at bounding box center [860, 186] width 44 height 8
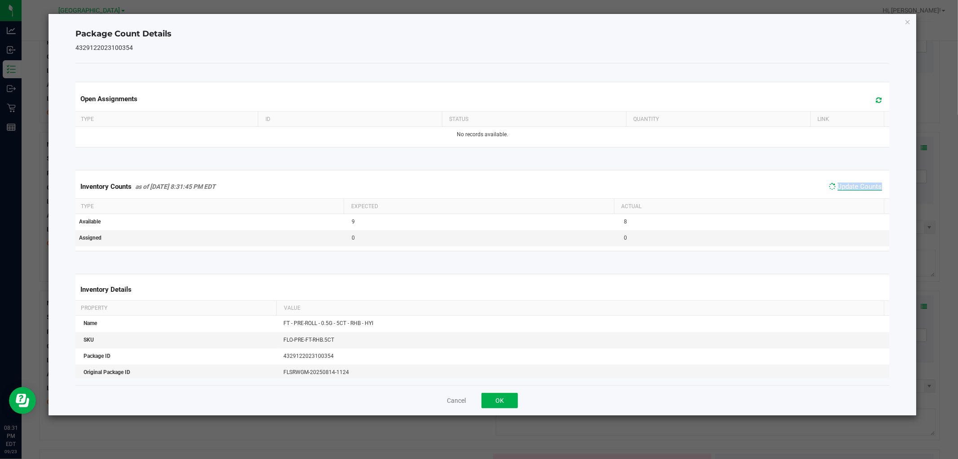
click at [853, 183] on span "Update Counts" at bounding box center [860, 186] width 44 height 8
click at [488, 400] on button "OK" at bounding box center [500, 400] width 36 height 15
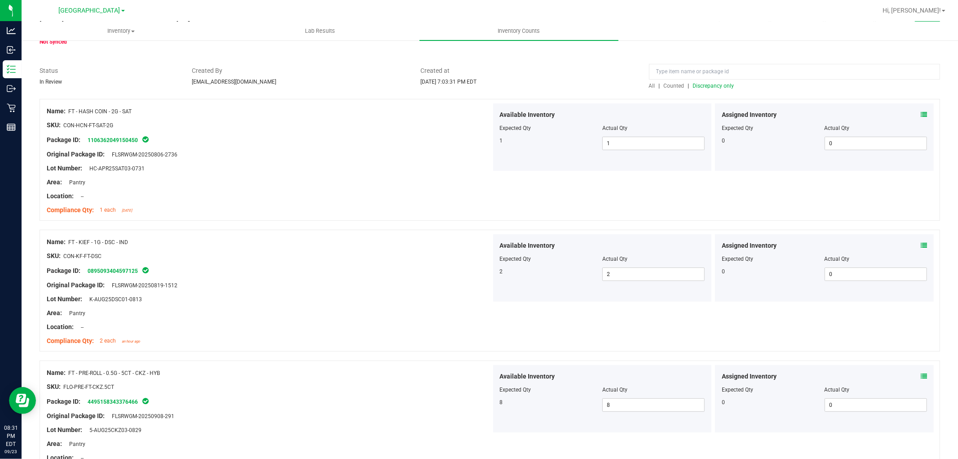
scroll to position [0, 0]
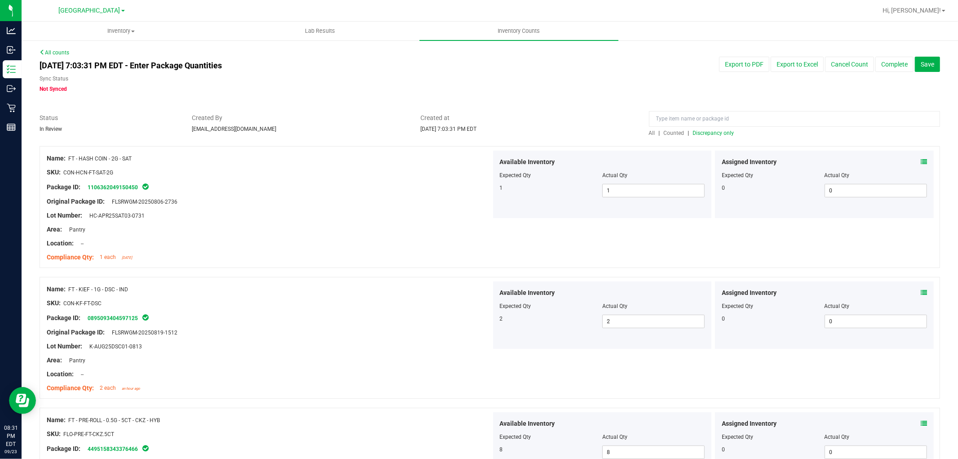
click at [712, 133] on span "Discrepancy only" at bounding box center [713, 133] width 41 height 6
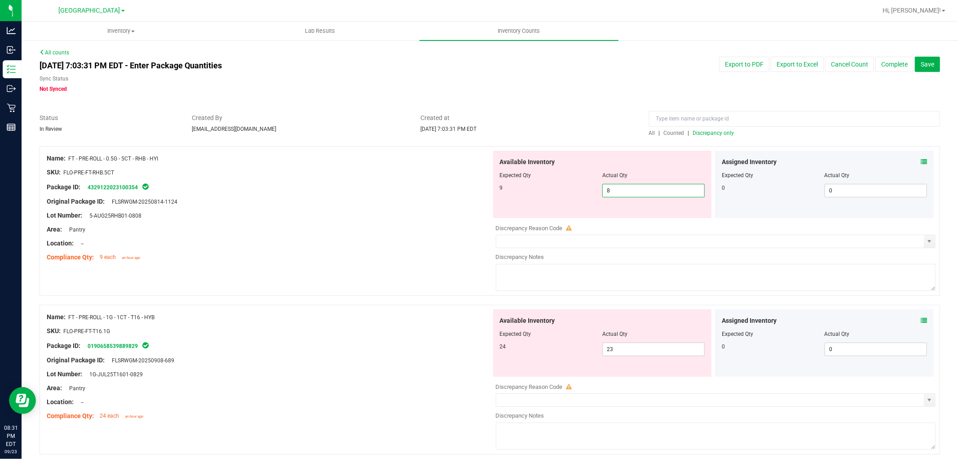
click at [647, 190] on span "8 8" at bounding box center [654, 190] width 102 height 13
click at [647, 190] on input "8" at bounding box center [654, 190] width 102 height 13
type input "9"
click at [450, 186] on div "Package ID: 4329122023100354" at bounding box center [269, 187] width 445 height 11
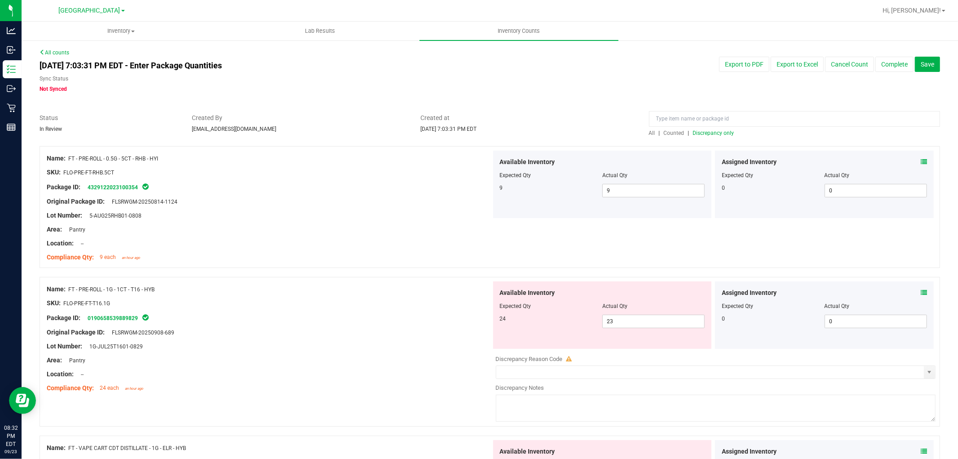
click at [917, 287] on div "Assigned Inventory Expected Qty Actual Qty 0 0 0" at bounding box center [824, 314] width 219 height 67
click at [921, 290] on icon at bounding box center [924, 292] width 6 height 6
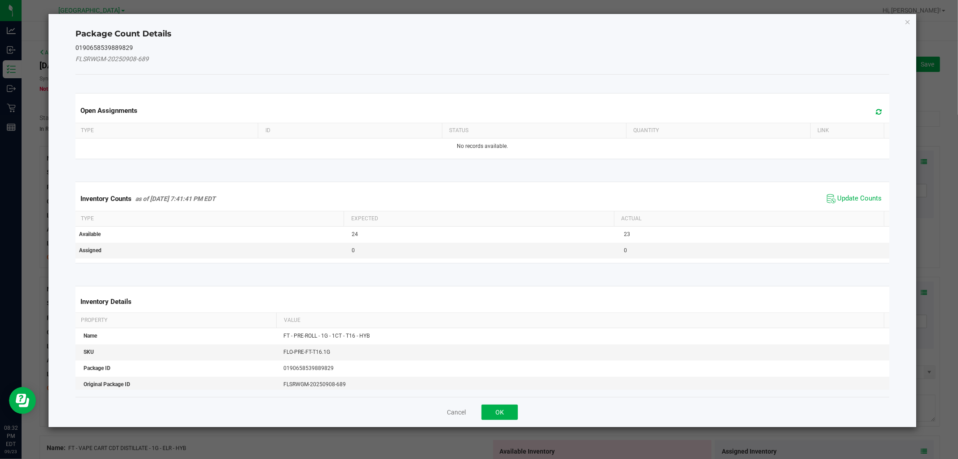
click at [858, 193] on span "Update Counts" at bounding box center [855, 198] width 60 height 13
click at [858, 193] on span "Update Counts" at bounding box center [856, 198] width 58 height 13
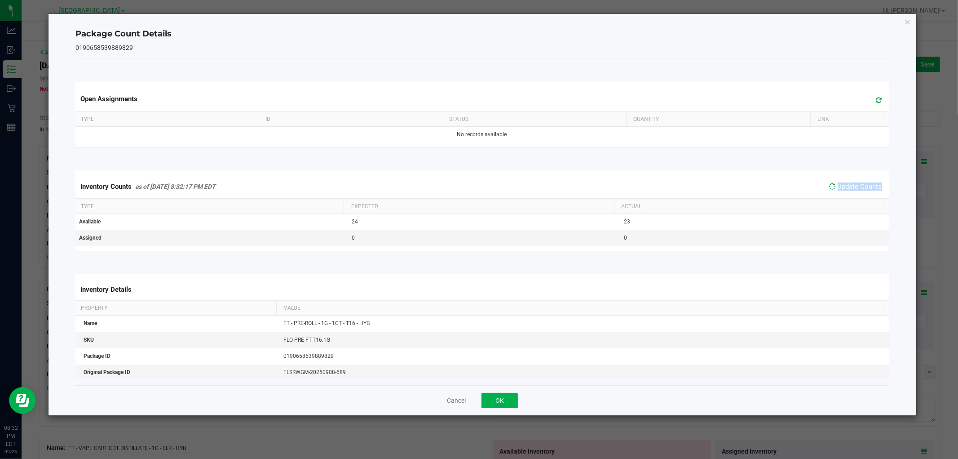
click at [858, 193] on div "Inventory Counts as of [DATE] 8:32:17 PM EDT Update Counts" at bounding box center [482, 186] width 817 height 23
click at [858, 193] on span "Update Counts" at bounding box center [856, 186] width 58 height 13
click at [858, 193] on div "Inventory Counts as of [DATE] 8:32:17 PM EDT Update Counts" at bounding box center [482, 186] width 817 height 23
click at [858, 192] on span "Update Counts" at bounding box center [856, 186] width 58 height 13
click at [858, 189] on span "Update Counts" at bounding box center [860, 186] width 44 height 8
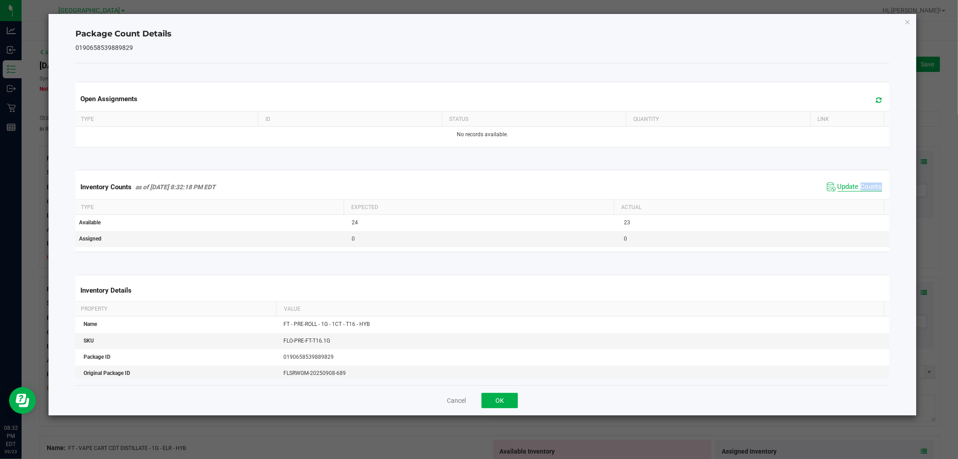
click at [858, 188] on span "Update Counts" at bounding box center [860, 186] width 44 height 9
click at [858, 186] on span "Update Counts" at bounding box center [860, 186] width 44 height 9
click at [509, 398] on button "OK" at bounding box center [500, 400] width 36 height 15
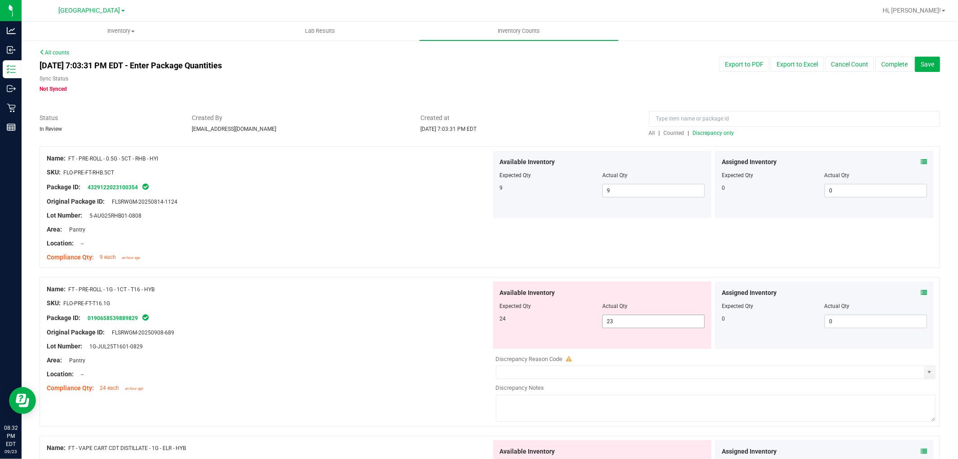
click at [658, 321] on span "23 23" at bounding box center [654, 321] width 102 height 13
click at [658, 321] on input "23" at bounding box center [654, 321] width 102 height 13
type input "24"
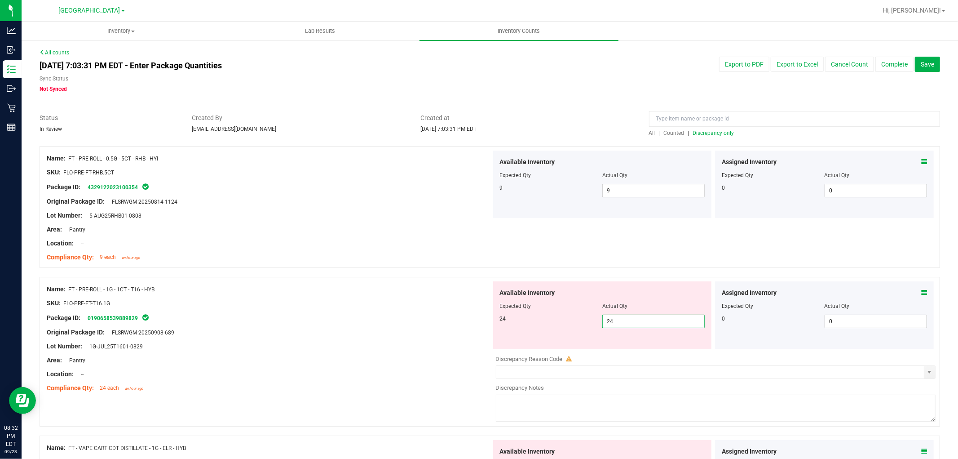
click at [433, 286] on div "Name: FT - PRE-ROLL - 1G - 1CT - T16 - HYB" at bounding box center [269, 288] width 445 height 9
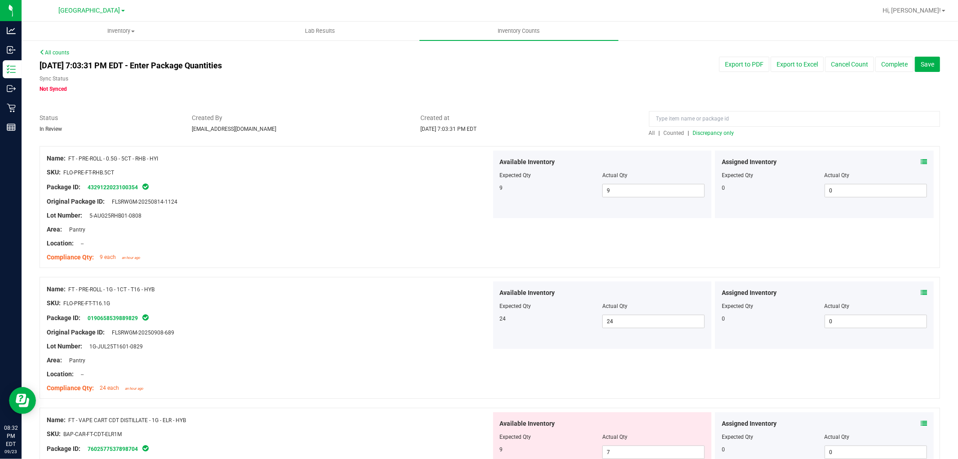
click at [700, 130] on span "Discrepancy only" at bounding box center [713, 133] width 41 height 6
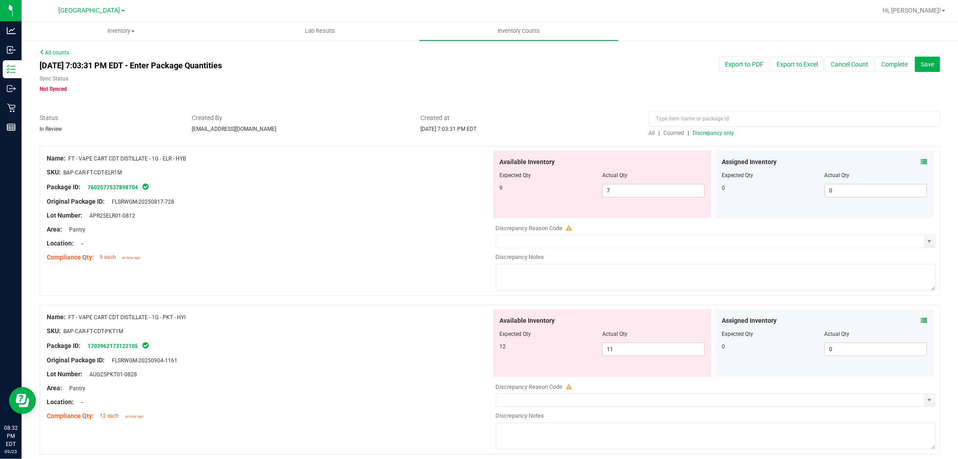
click at [922, 162] on div "Assigned Inventory Expected Qty Actual Qty 0 0 0" at bounding box center [824, 184] width 219 height 67
click at [921, 162] on icon at bounding box center [924, 162] width 6 height 6
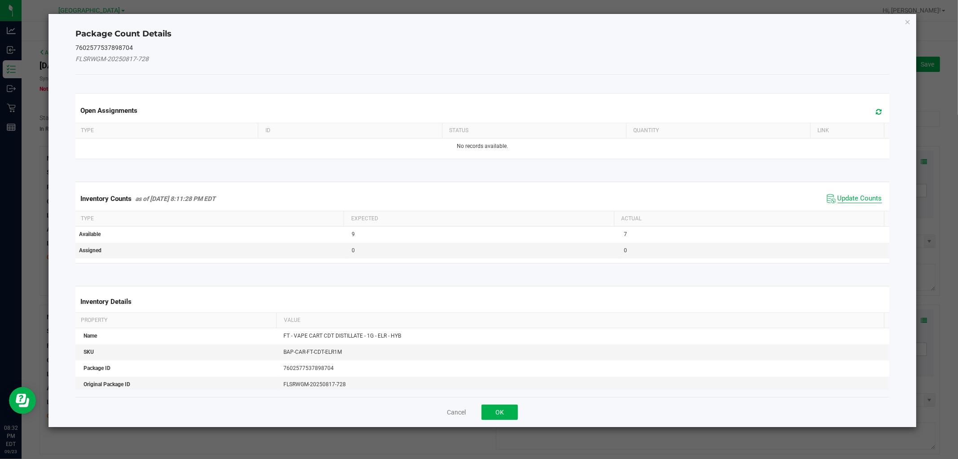
click at [846, 199] on span "Update Counts" at bounding box center [860, 198] width 44 height 9
click at [847, 196] on div "Inventory Counts as of [DATE] 8:11:28 PM EDT Update Counts" at bounding box center [482, 197] width 817 height 23
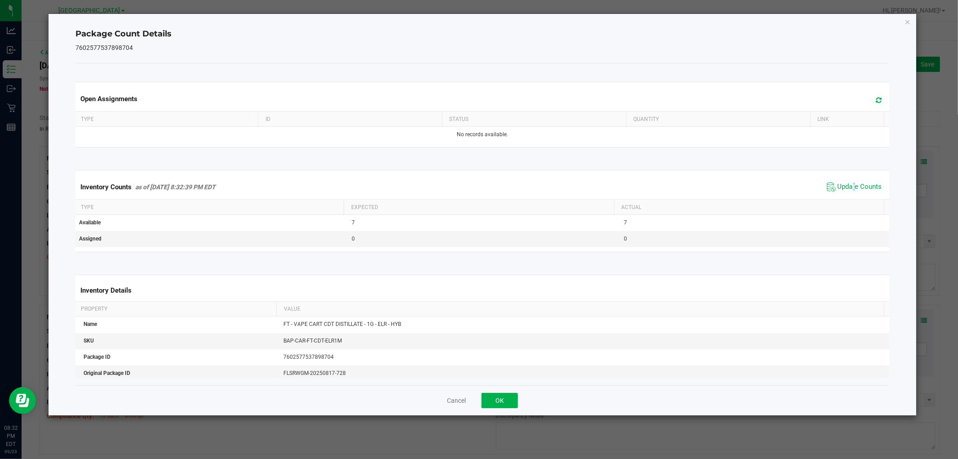
click at [847, 195] on div "Inventory Counts as of [DATE] 8:32:39 PM EDT Update Counts" at bounding box center [482, 187] width 817 height 24
click at [848, 192] on span "Update Counts" at bounding box center [855, 186] width 60 height 13
click at [510, 394] on button "OK" at bounding box center [500, 400] width 36 height 15
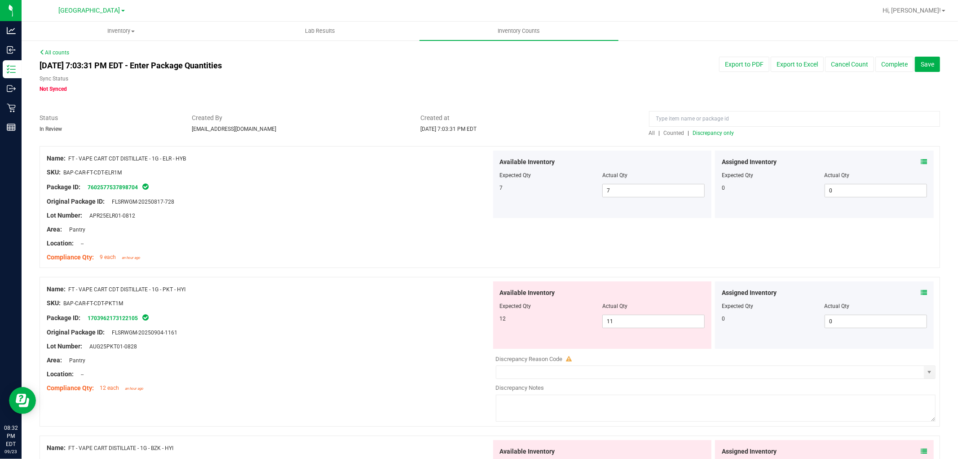
click at [921, 292] on icon at bounding box center [924, 292] width 6 height 6
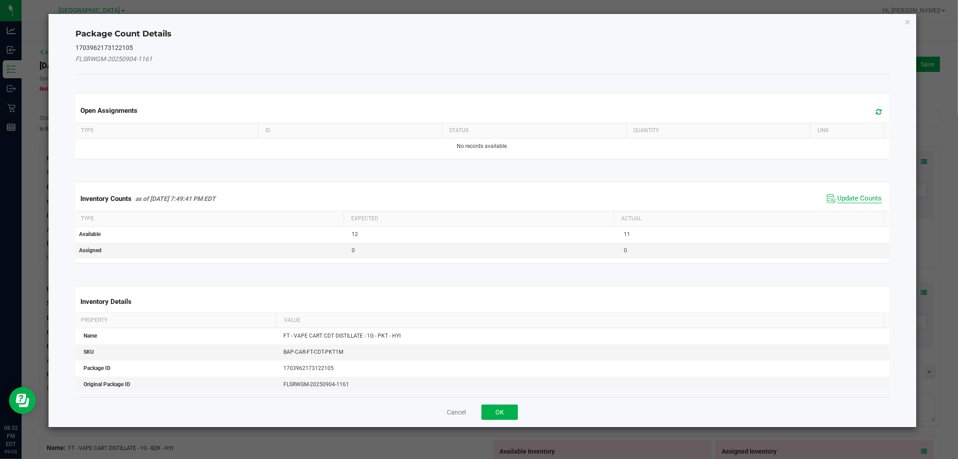
click at [852, 198] on span "Update Counts" at bounding box center [860, 198] width 44 height 9
click at [852, 198] on div "Inventory Counts as of [DATE] 7:49:41 PM EDT Update Counts" at bounding box center [482, 198] width 817 height 24
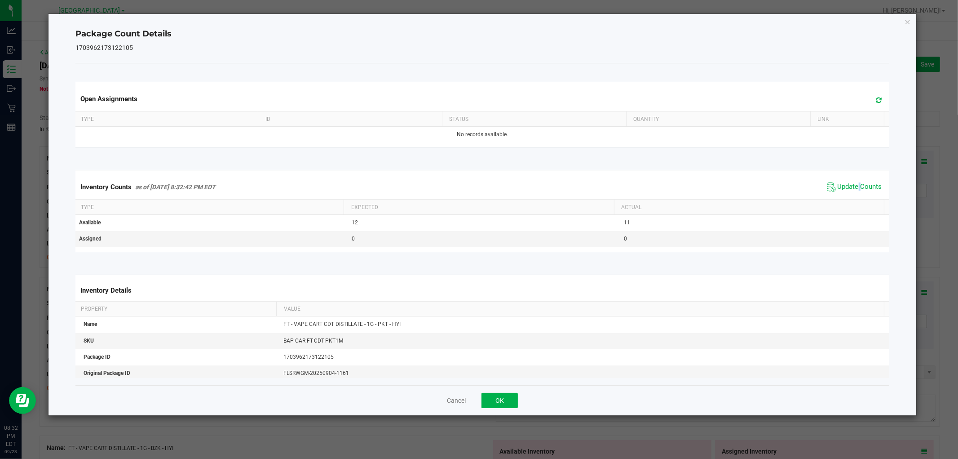
click at [852, 194] on span "Update Counts" at bounding box center [855, 186] width 60 height 13
click at [852, 194] on div "Inventory Counts as of [DATE] 8:32:42 PM EDT Update Counts" at bounding box center [482, 186] width 817 height 23
click at [852, 191] on span "Update Counts" at bounding box center [856, 186] width 58 height 13
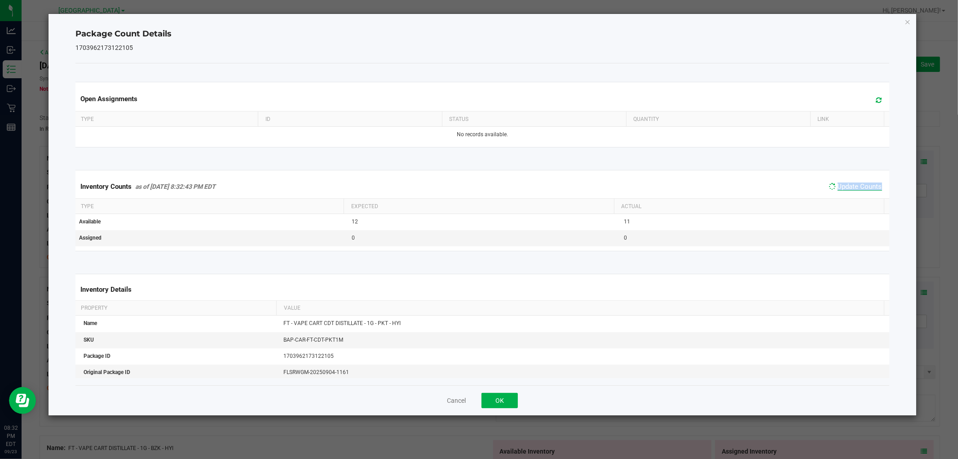
click at [852, 189] on span "Update Counts" at bounding box center [860, 186] width 44 height 8
click at [852, 187] on span "Update Counts" at bounding box center [860, 186] width 44 height 8
click at [852, 186] on span "Update Counts" at bounding box center [860, 186] width 44 height 8
click at [506, 397] on button "OK" at bounding box center [500, 400] width 36 height 15
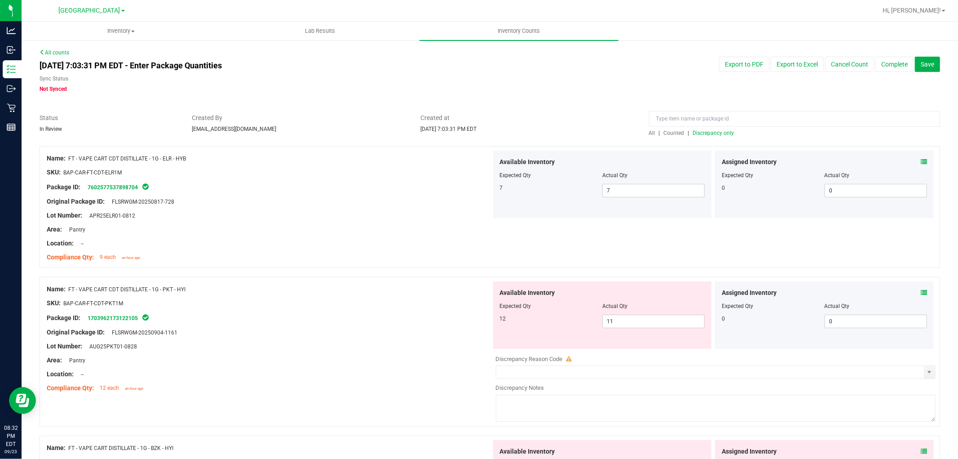
click at [716, 135] on span "Discrepancy only" at bounding box center [713, 133] width 41 height 6
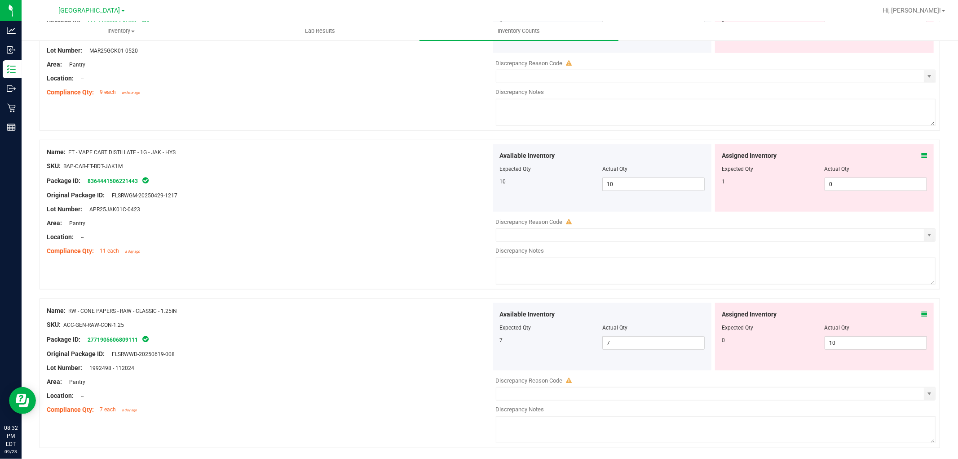
scroll to position [672, 0]
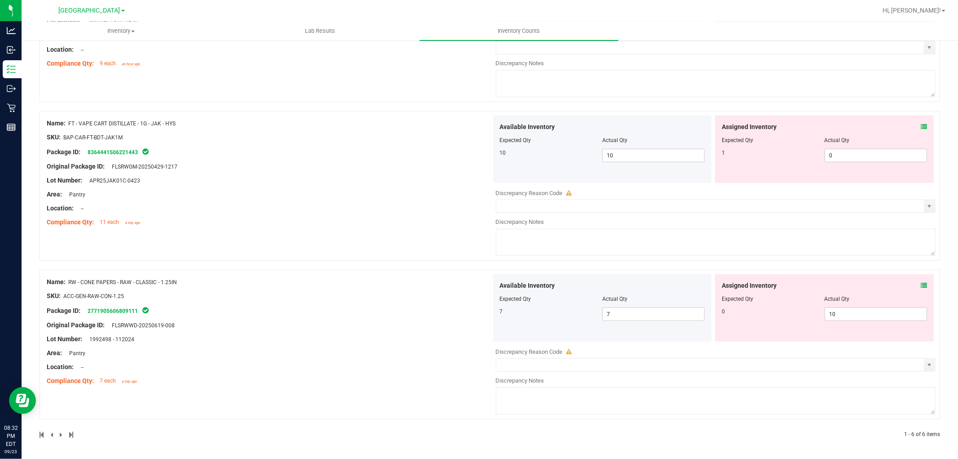
click at [921, 282] on icon at bounding box center [924, 285] width 6 height 6
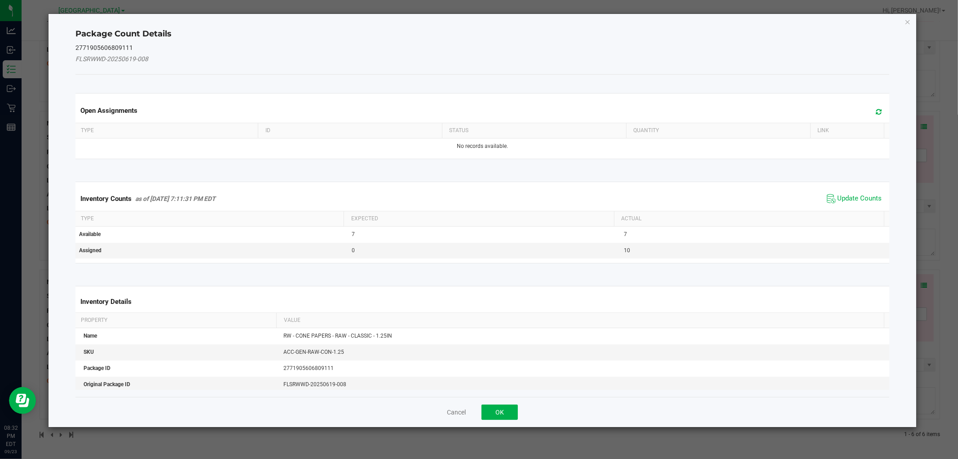
click at [859, 203] on span "Update Counts" at bounding box center [855, 198] width 60 height 13
click at [859, 195] on div "Inventory Counts as of [DATE] 7:11:31 PM EDT Update Counts" at bounding box center [482, 197] width 817 height 23
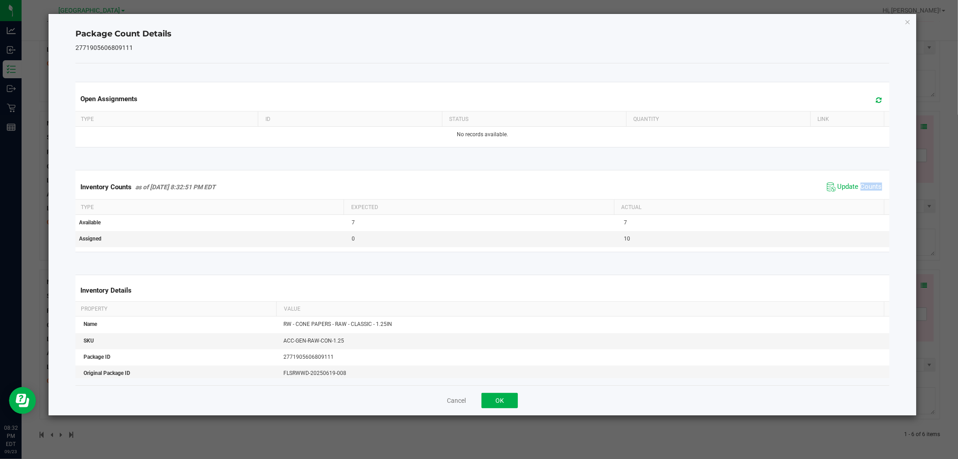
click at [859, 195] on div "Inventory Counts as of [DATE] 8:32:51 PM EDT Update Counts" at bounding box center [482, 187] width 817 height 24
click at [860, 192] on span "Update Counts" at bounding box center [855, 186] width 60 height 13
click at [860, 191] on span "Update Counts" at bounding box center [856, 186] width 58 height 13
click at [860, 189] on span "Update Counts" at bounding box center [860, 186] width 44 height 8
click at [860, 187] on span "Update Counts" at bounding box center [860, 186] width 44 height 8
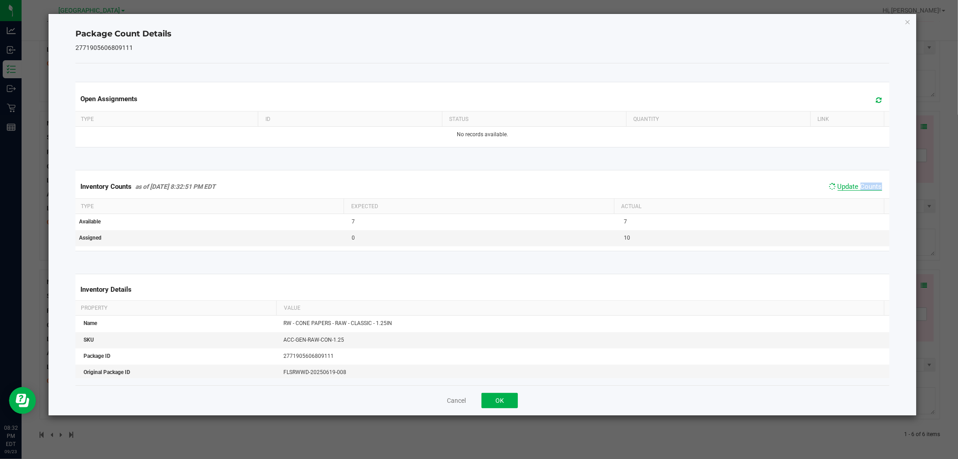
click at [860, 187] on span "Update Counts" at bounding box center [860, 186] width 44 height 8
click at [502, 397] on button "OK" at bounding box center [500, 400] width 36 height 15
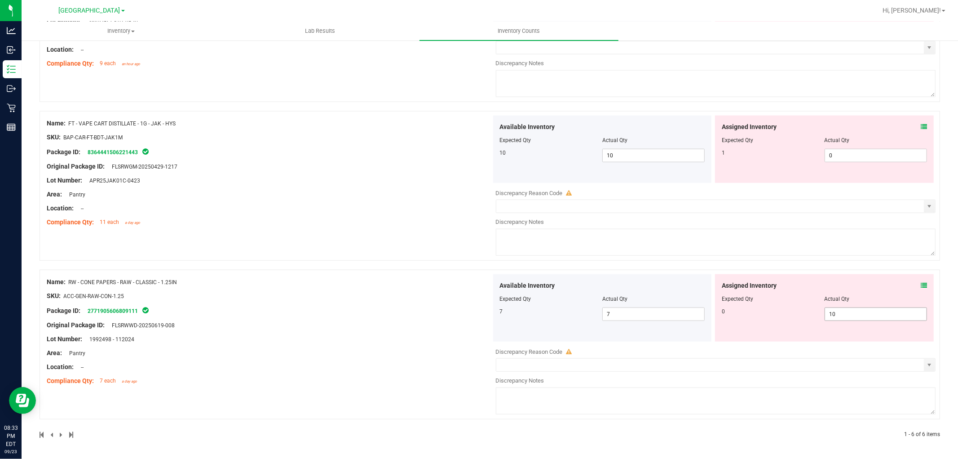
click at [873, 310] on span "10 10" at bounding box center [876, 313] width 102 height 13
click at [873, 310] on input "10" at bounding box center [876, 314] width 102 height 13
click at [874, 309] on input "10" at bounding box center [876, 314] width 102 height 13
click at [875, 309] on input "10" at bounding box center [876, 314] width 102 height 13
type input "0"
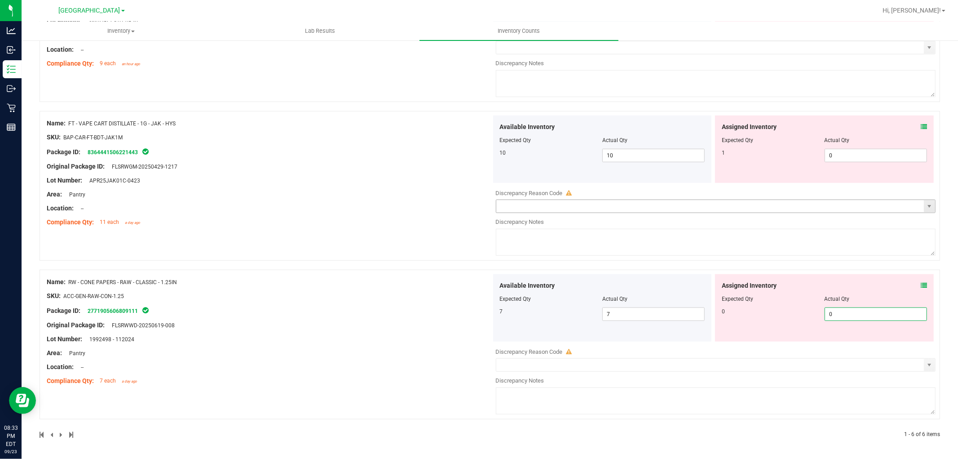
type input "0"
click at [811, 212] on div "Discrepancy Reason Code Discrepancy Notes" at bounding box center [716, 221] width 440 height 74
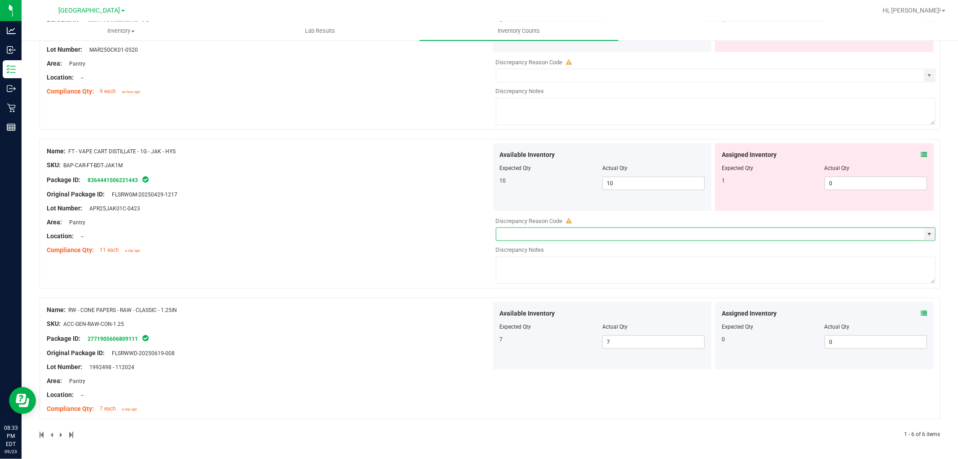
click at [921, 153] on icon at bounding box center [924, 154] width 6 height 6
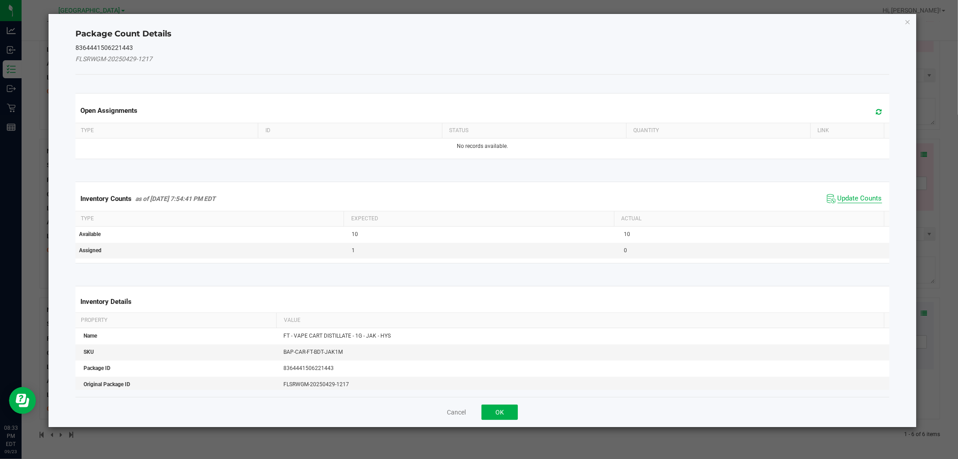
click at [857, 196] on span "Update Counts" at bounding box center [860, 198] width 44 height 9
click at [857, 196] on span "Update Counts" at bounding box center [860, 198] width 44 height 8
click at [857, 196] on div "Inventory Counts as of [DATE] 7:54:41 PM EDT Update Counts" at bounding box center [482, 197] width 817 height 23
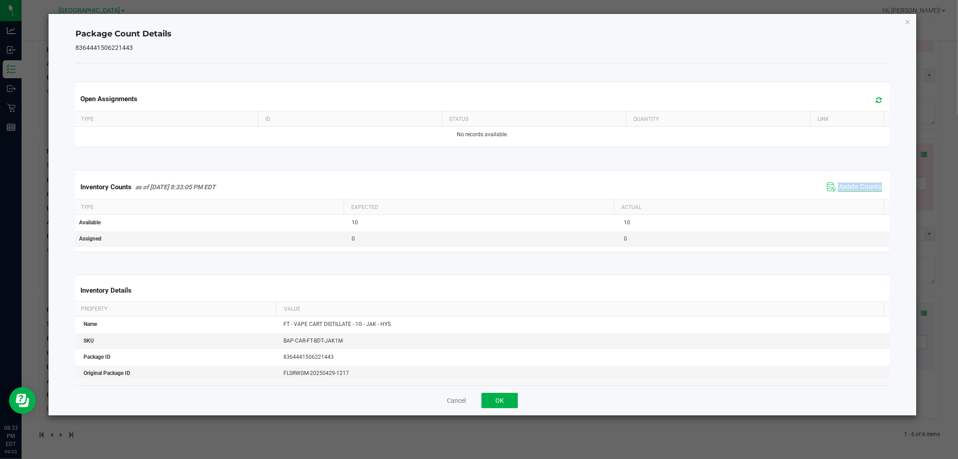
click at [857, 196] on div "Inventory Counts as of [DATE] 8:33:05 PM EDT Update Counts" at bounding box center [482, 187] width 817 height 24
click at [857, 195] on div "Inventory Counts as of [DATE] 8:33:05 PM EDT Update Counts" at bounding box center [482, 187] width 817 height 24
click at [509, 398] on button "OK" at bounding box center [500, 400] width 36 height 15
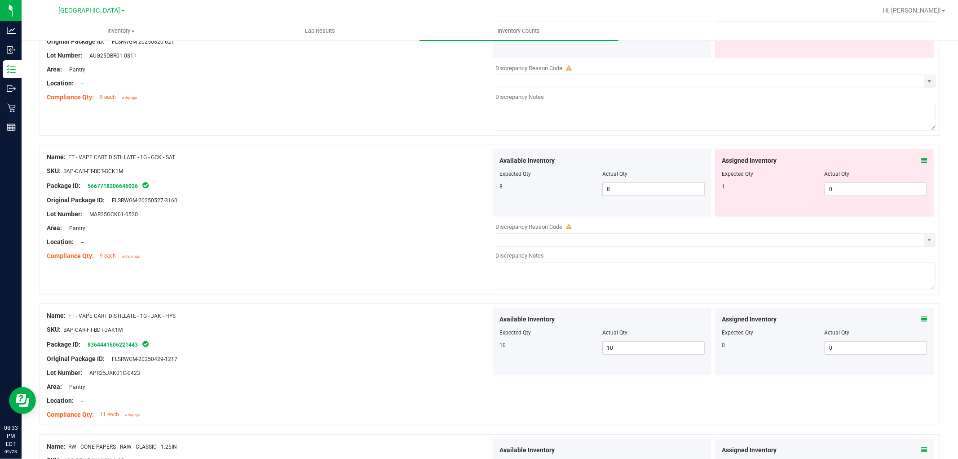
scroll to position [466, 0]
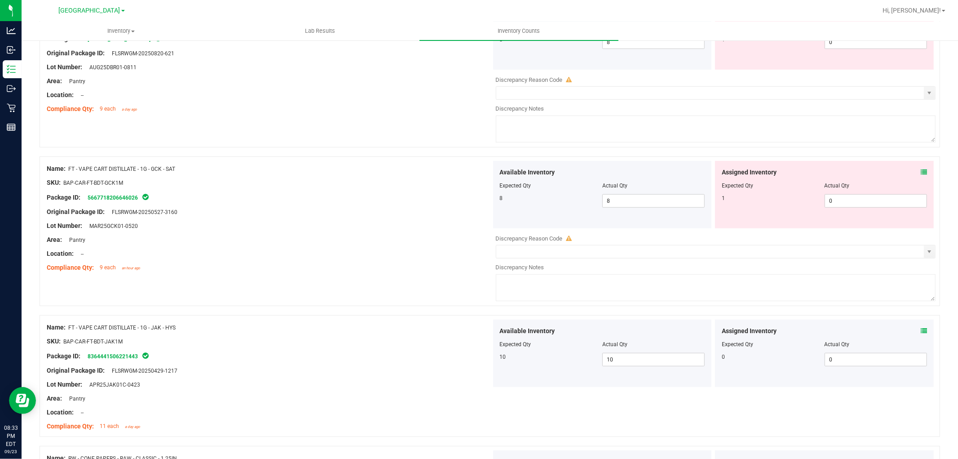
click at [921, 171] on icon at bounding box center [924, 172] width 6 height 6
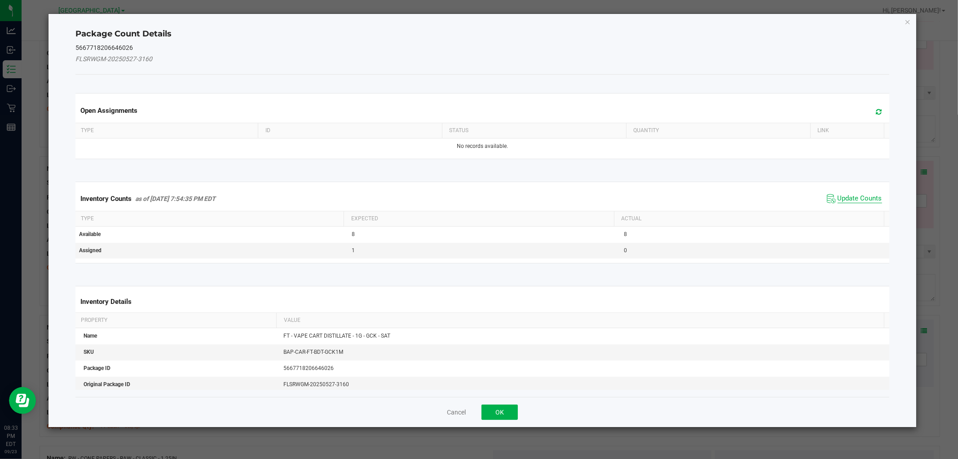
click at [850, 196] on span "Update Counts" at bounding box center [860, 198] width 44 height 9
click at [850, 196] on div "Inventory Counts as of [DATE] 7:54:35 PM EDT Update Counts" at bounding box center [482, 197] width 817 height 23
click at [850, 195] on div "Inventory Counts as of [DATE] 7:54:35 PM EDT Update Counts" at bounding box center [482, 197] width 817 height 23
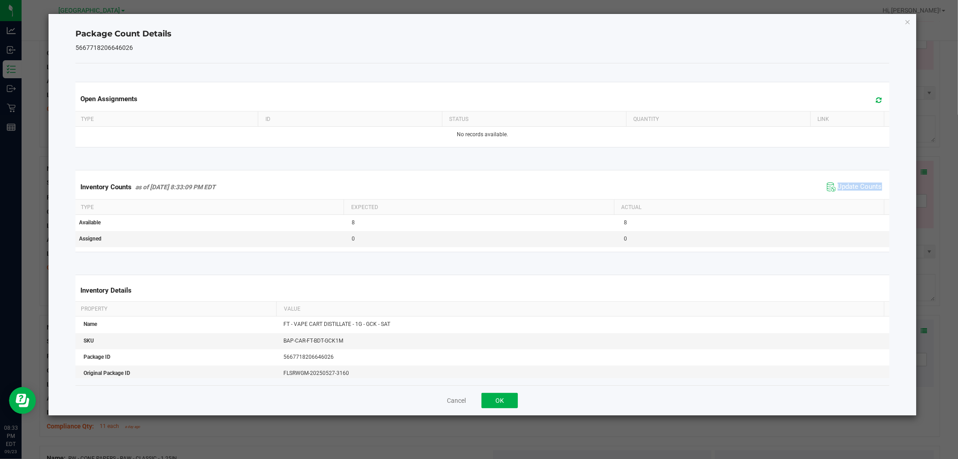
click at [850, 195] on div "Inventory Counts as of [DATE] 8:33:09 PM EDT Update Counts" at bounding box center [482, 187] width 817 height 24
click at [850, 192] on span "Update Counts" at bounding box center [855, 186] width 60 height 13
click at [502, 402] on button "OK" at bounding box center [500, 400] width 36 height 15
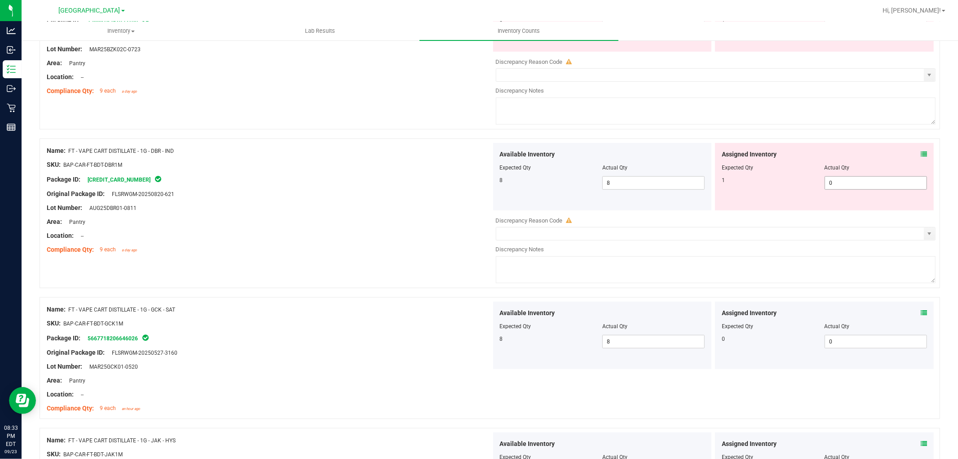
scroll to position [266, 0]
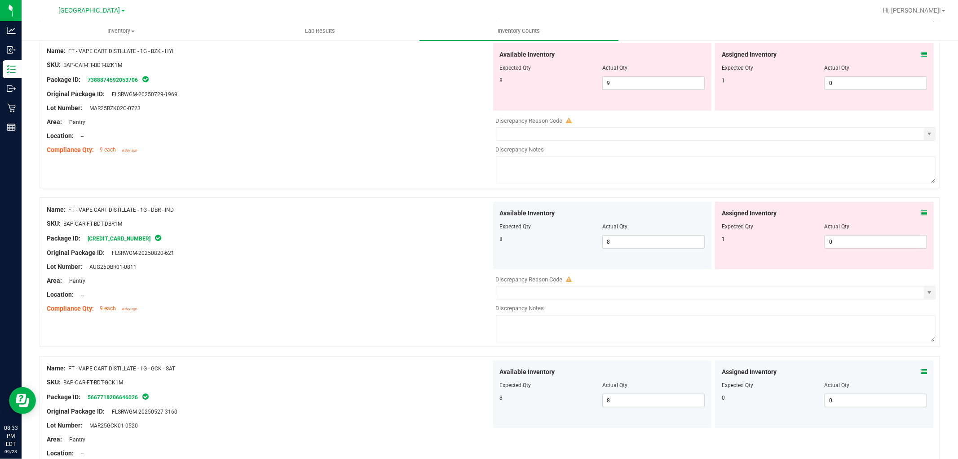
click at [918, 208] on div "Assigned Inventory Expected Qty Actual Qty 1 0 0" at bounding box center [824, 235] width 219 height 67
click at [921, 209] on span at bounding box center [924, 212] width 6 height 9
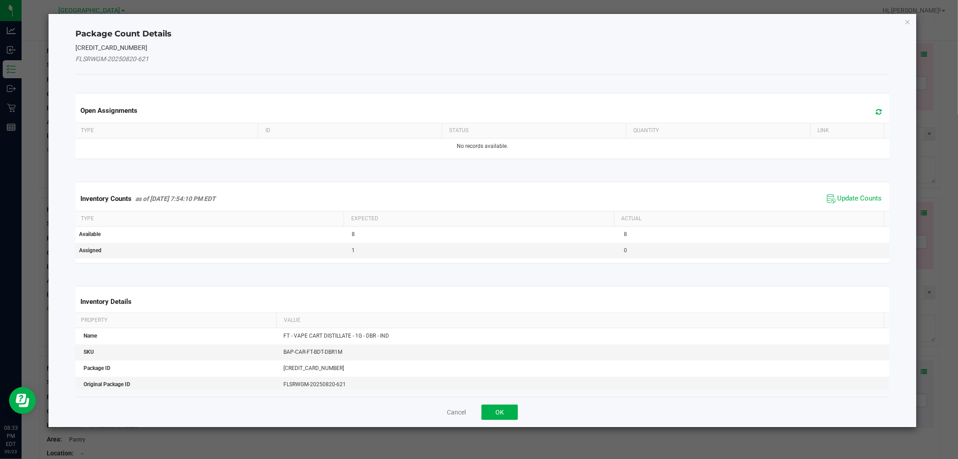
click at [829, 195] on span "Update Counts" at bounding box center [855, 198] width 60 height 13
click at [829, 195] on div "Inventory Counts as of [DATE] 7:54:10 PM EDT Update Counts" at bounding box center [482, 197] width 817 height 23
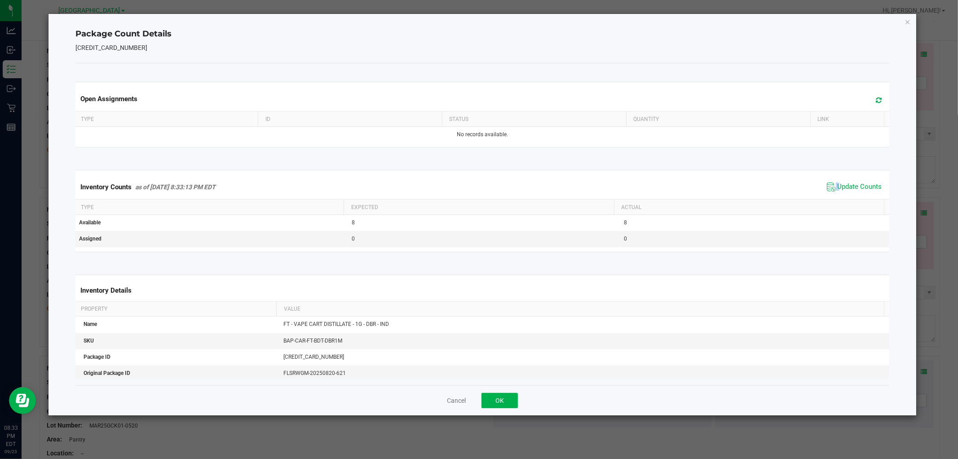
click at [829, 195] on div "Inventory Counts as of [DATE] 8:33:13 PM EDT Update Counts" at bounding box center [482, 187] width 817 height 24
click at [830, 194] on div "Inventory Counts as of [DATE] 8:33:13 PM EDT Update Counts" at bounding box center [482, 187] width 817 height 24
click at [838, 190] on span "Update Counts" at bounding box center [860, 186] width 44 height 9
click at [507, 399] on button "OK" at bounding box center [500, 400] width 36 height 15
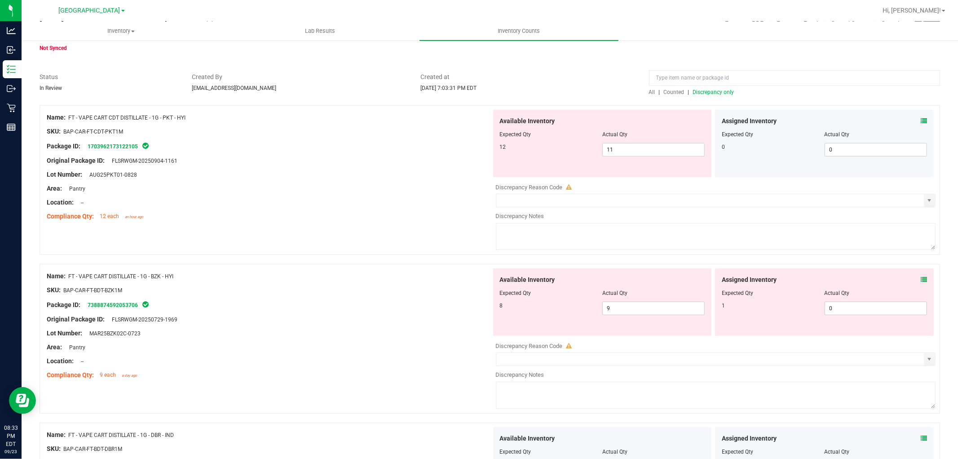
scroll to position [16, 0]
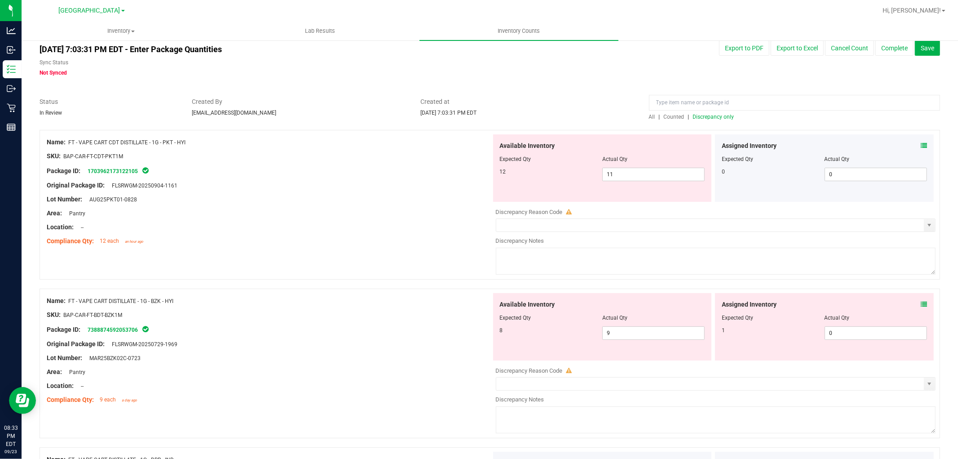
click at [921, 302] on icon at bounding box center [924, 304] width 6 height 6
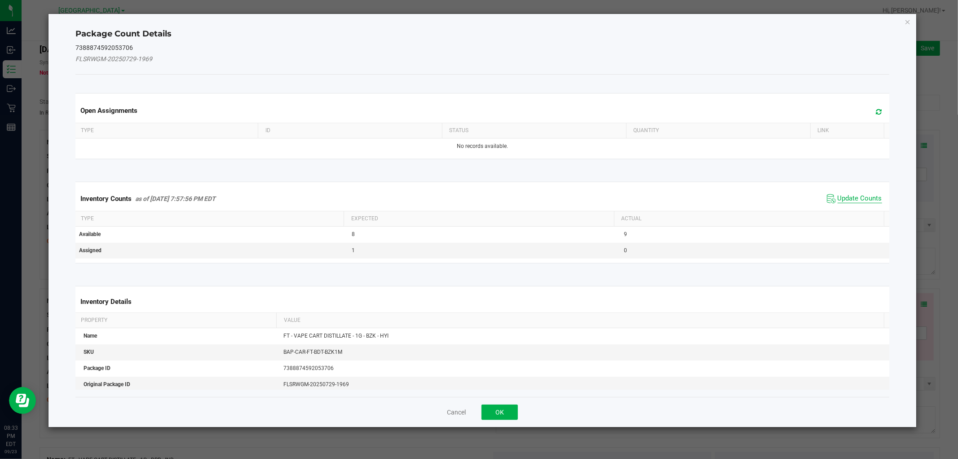
click at [840, 194] on span "Update Counts" at bounding box center [860, 198] width 44 height 9
click at [840, 193] on span "Update Counts" at bounding box center [855, 198] width 60 height 13
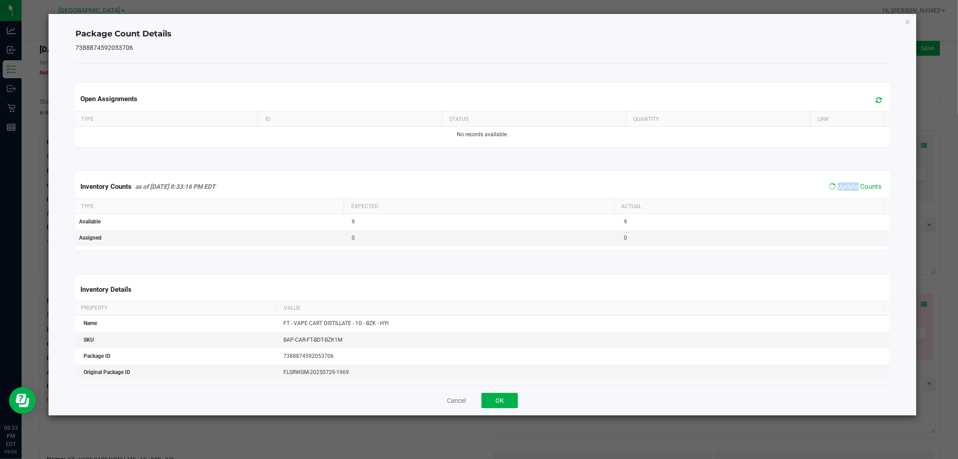
click at [840, 191] on span "Update Counts" at bounding box center [856, 186] width 58 height 13
click at [840, 189] on span "Update Counts" at bounding box center [860, 186] width 44 height 8
click at [840, 188] on span "Update Counts" at bounding box center [860, 186] width 44 height 8
click at [840, 188] on span "Update Counts" at bounding box center [860, 186] width 44 height 9
click at [502, 395] on button "OK" at bounding box center [500, 400] width 36 height 15
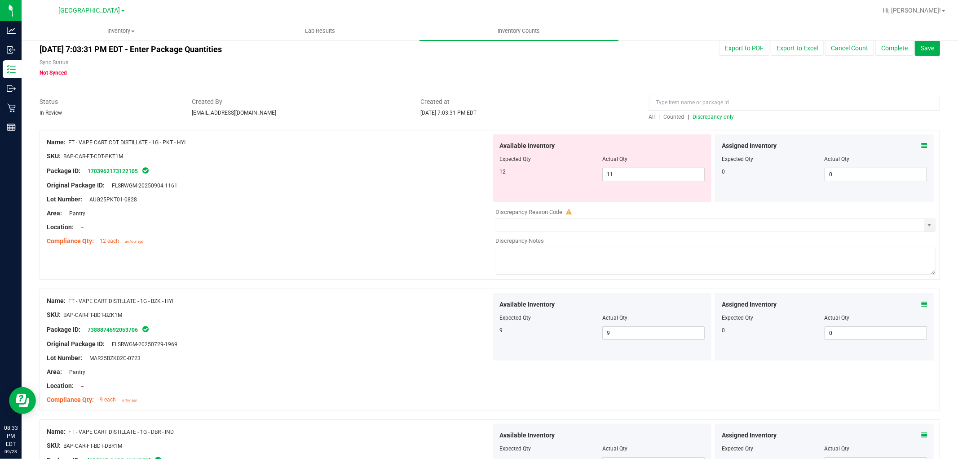
scroll to position [0, 0]
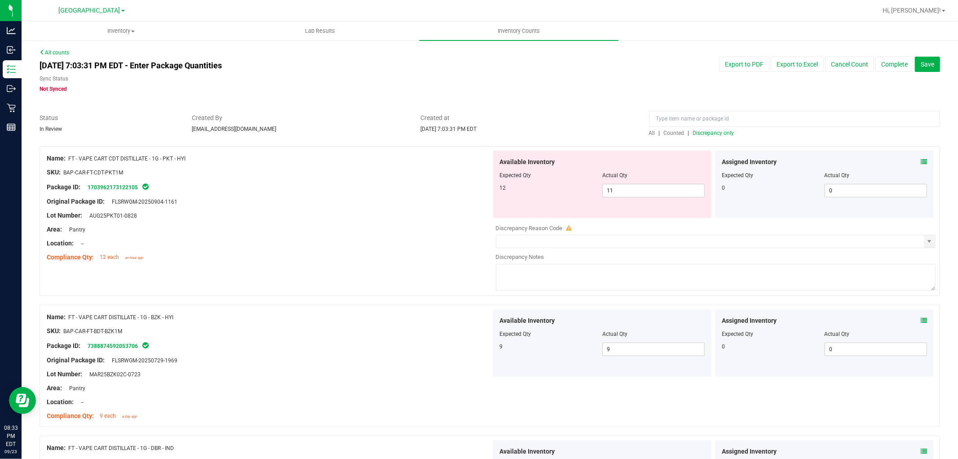
click at [725, 133] on span "Discrepancy only" at bounding box center [713, 133] width 41 height 6
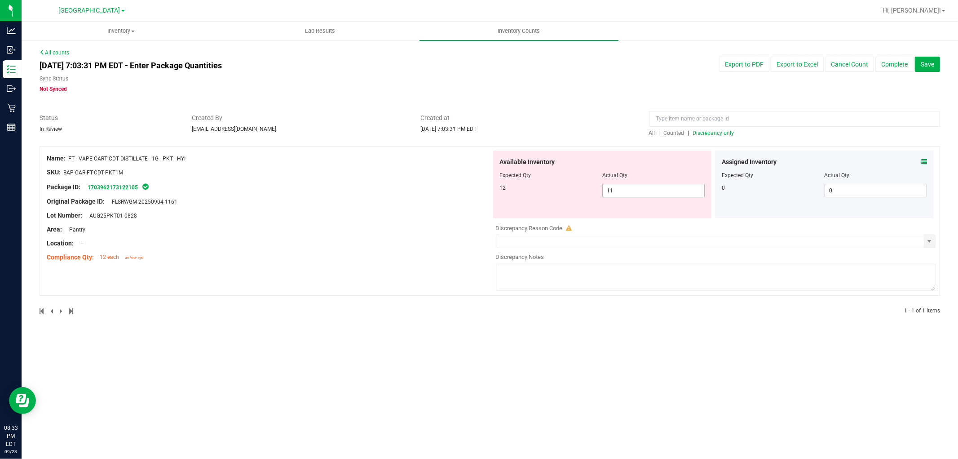
click at [654, 184] on span "11 11" at bounding box center [654, 190] width 102 height 13
click at [649, 184] on span "11 11" at bounding box center [654, 190] width 102 height 13
click at [649, 184] on input "11" at bounding box center [654, 190] width 102 height 13
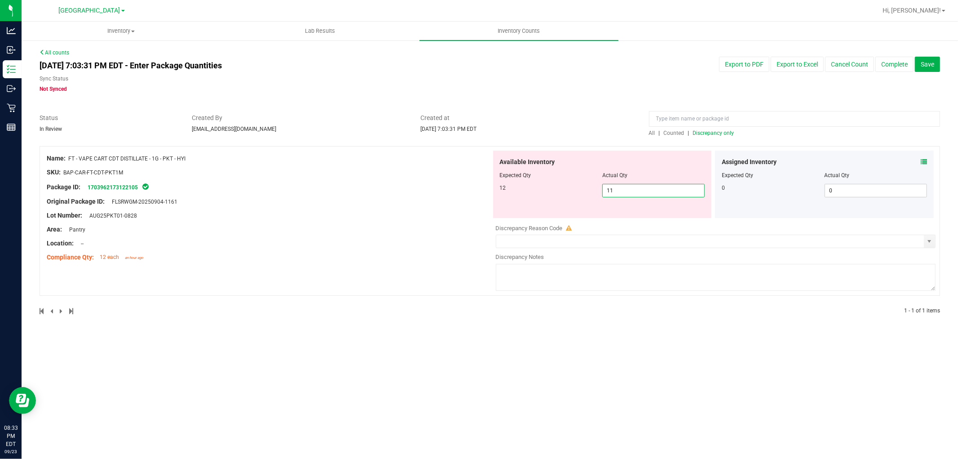
click at [649, 184] on input "11" at bounding box center [654, 190] width 102 height 13
click at [649, 185] on input "11" at bounding box center [654, 190] width 102 height 13
type input "12"
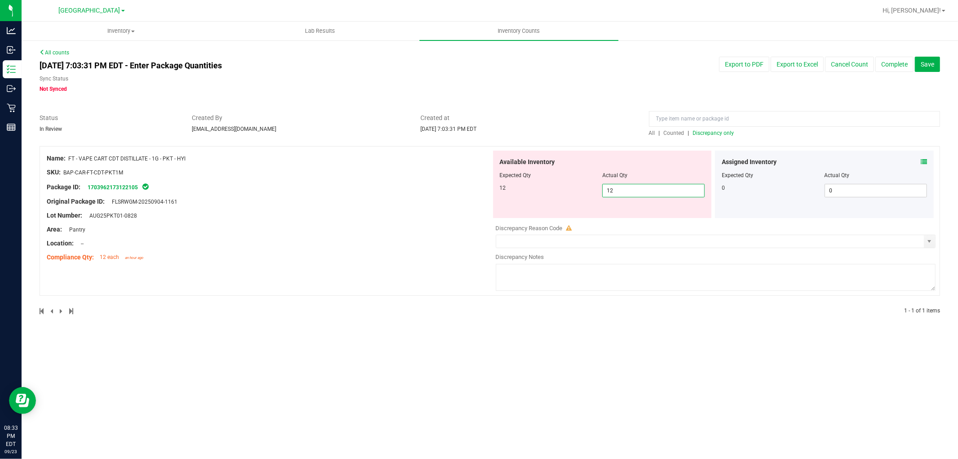
click at [642, 313] on div "Inventory All packages All inventory Waste log Create inventory Lab Results Inv…" at bounding box center [490, 240] width 937 height 437
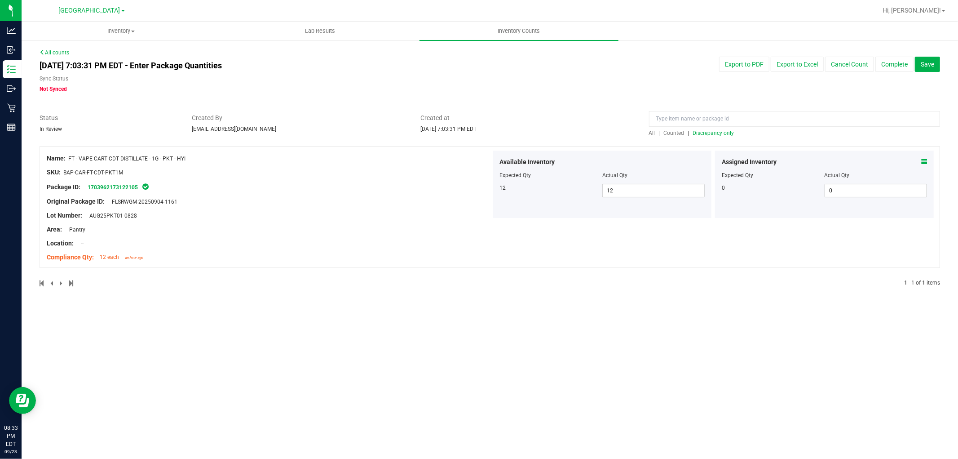
click at [725, 131] on span "Discrepancy only" at bounding box center [713, 133] width 41 height 6
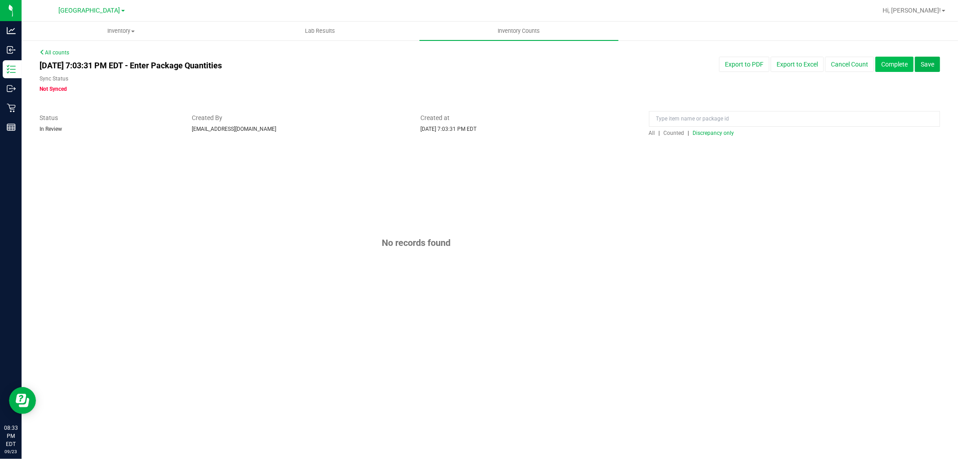
click at [886, 71] on button "Complete" at bounding box center [895, 64] width 38 height 15
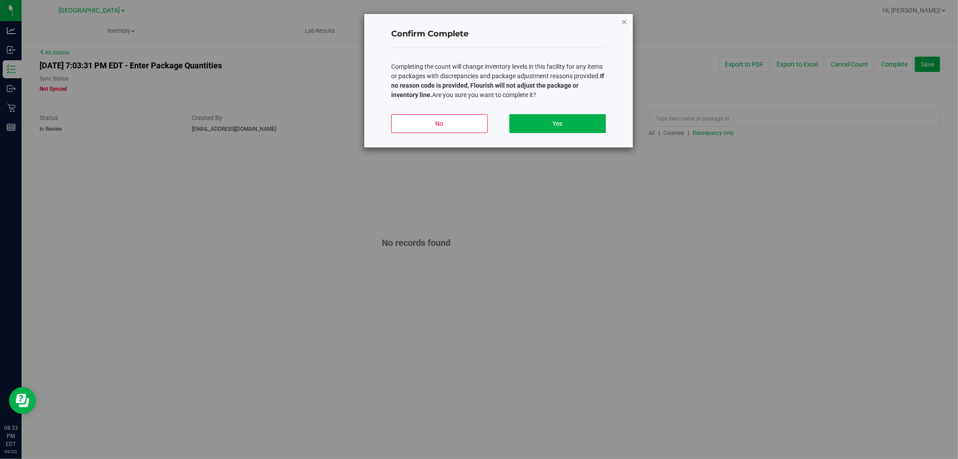
click at [625, 18] on icon "button" at bounding box center [624, 21] width 6 height 11
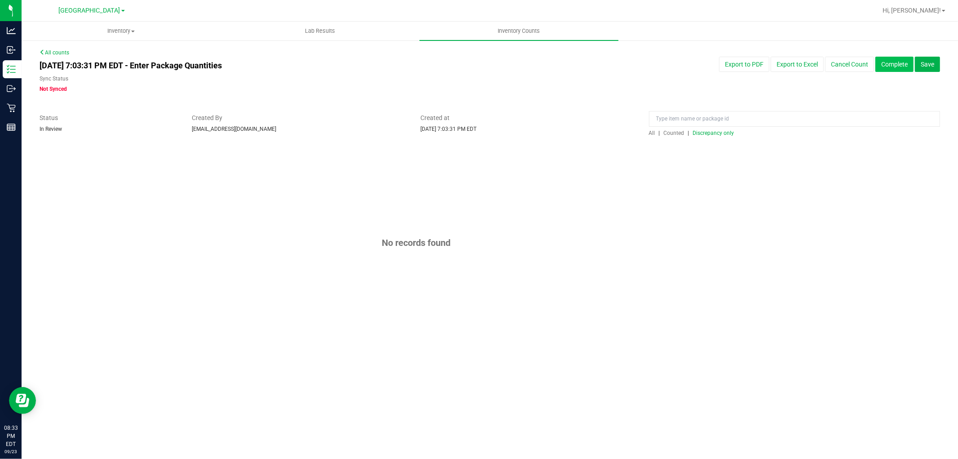
click at [896, 62] on button "Complete" at bounding box center [895, 64] width 38 height 15
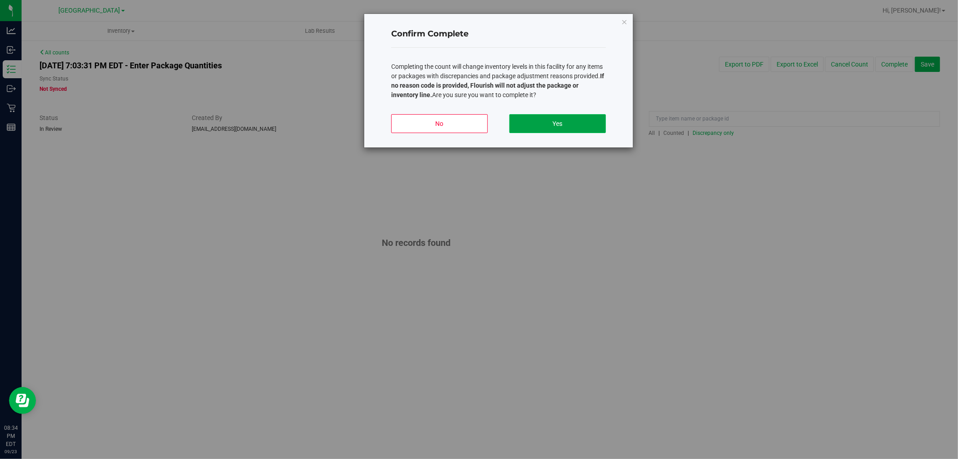
click at [541, 124] on button "Yes" at bounding box center [558, 123] width 97 height 19
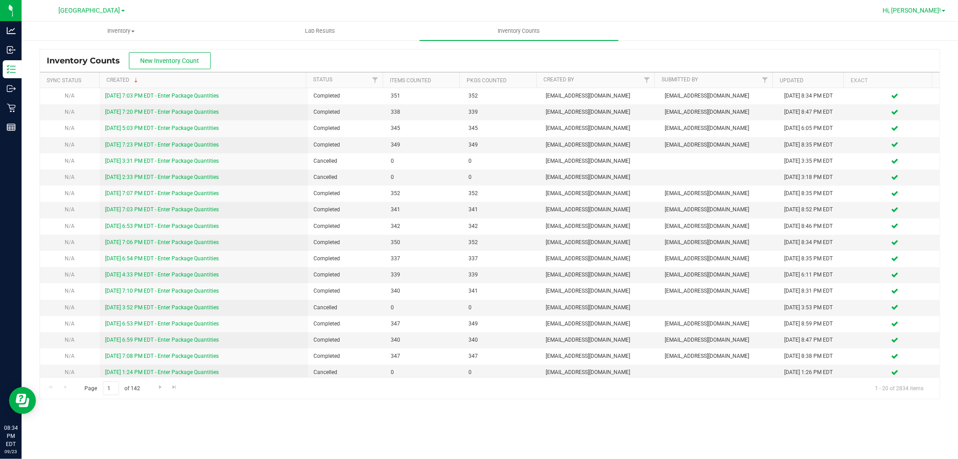
click at [918, 8] on span "Hi, [PERSON_NAME]!" at bounding box center [912, 10] width 58 height 7
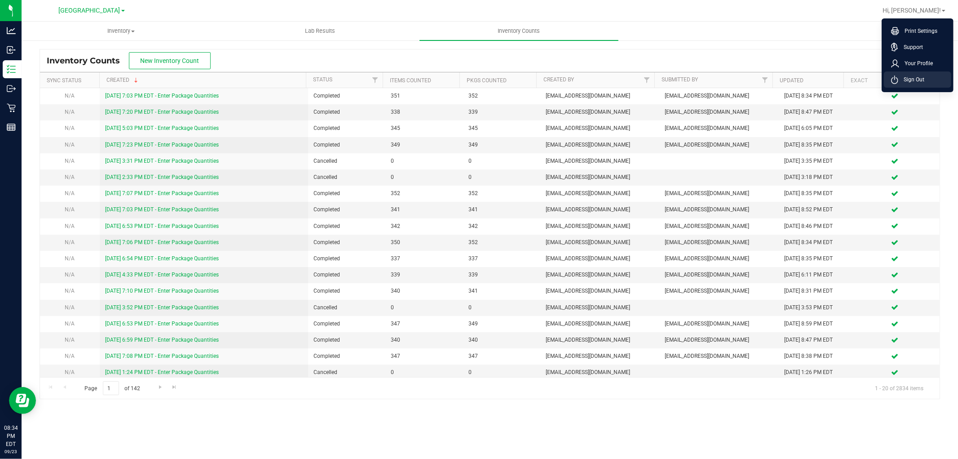
click at [909, 82] on span "Sign Out" at bounding box center [912, 79] width 26 height 9
